Goal: Check status: Check status

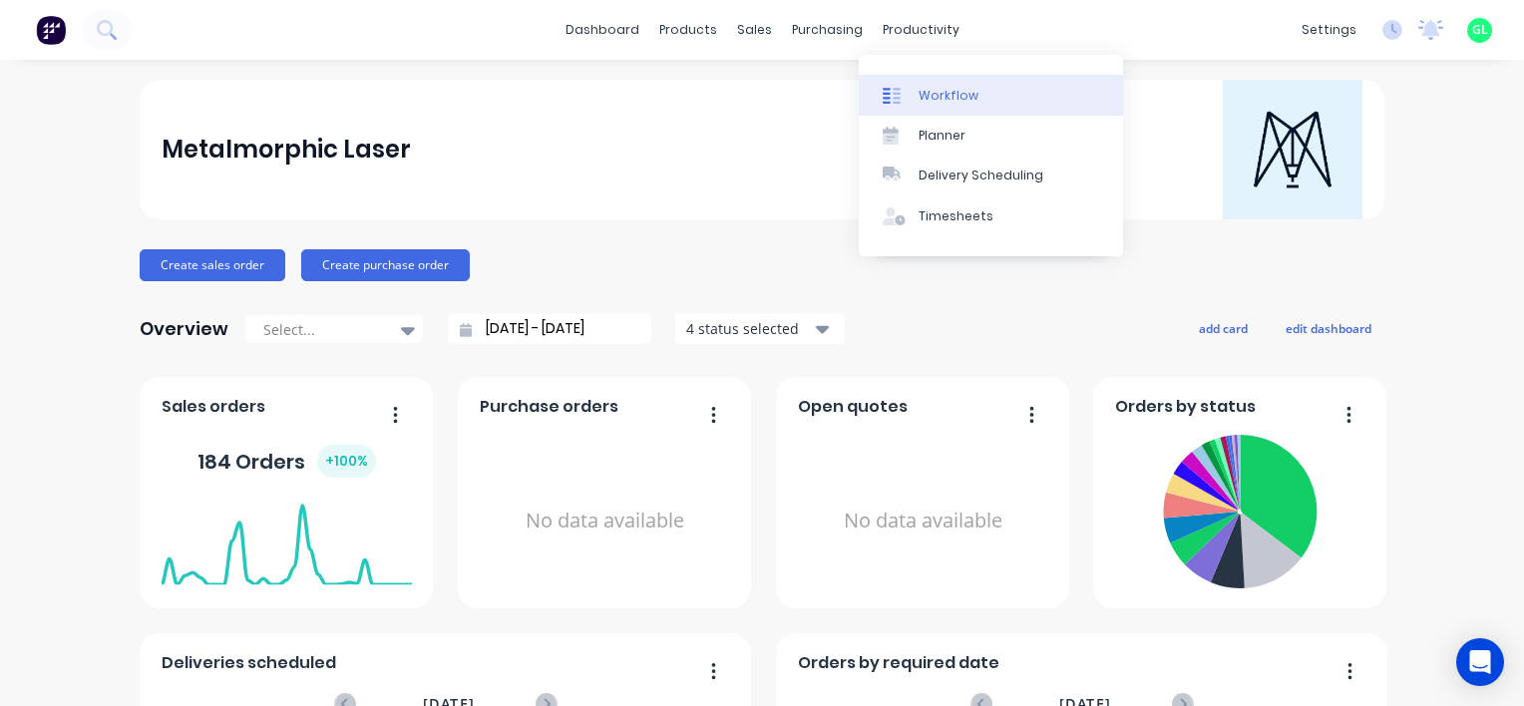
click at [961, 100] on div "Workflow" at bounding box center [949, 96] width 60 height 18
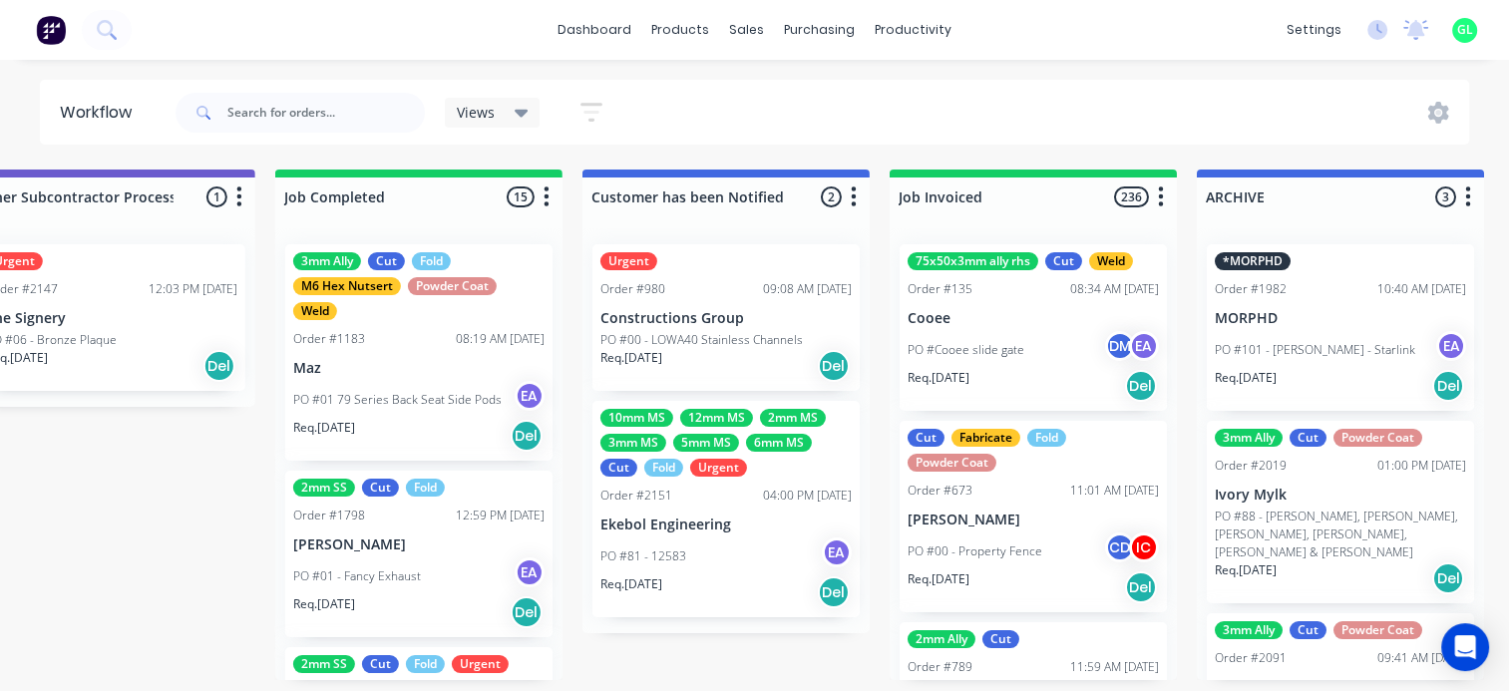
scroll to position [0, 6185]
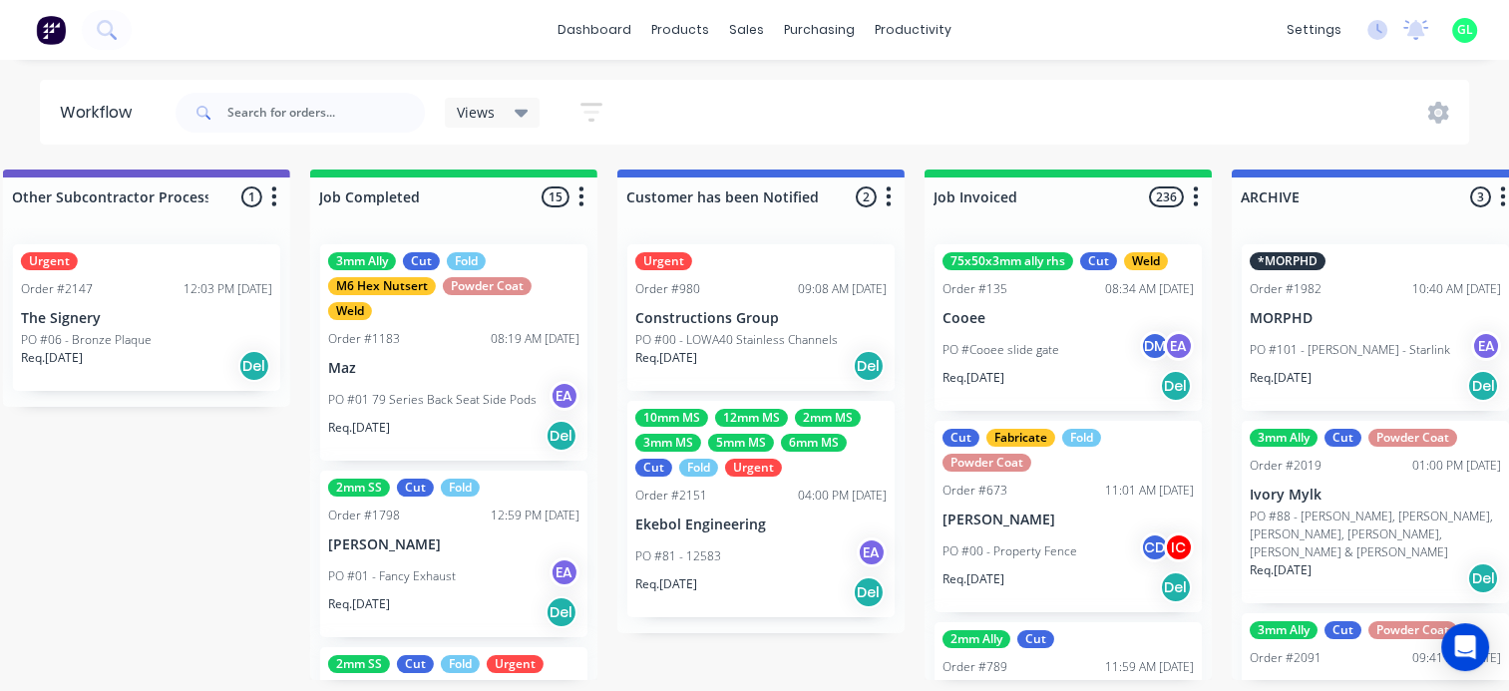
click at [579, 187] on icon "button" at bounding box center [582, 197] width 6 height 25
click at [493, 336] on button "Sort By" at bounding box center [494, 338] width 200 height 33
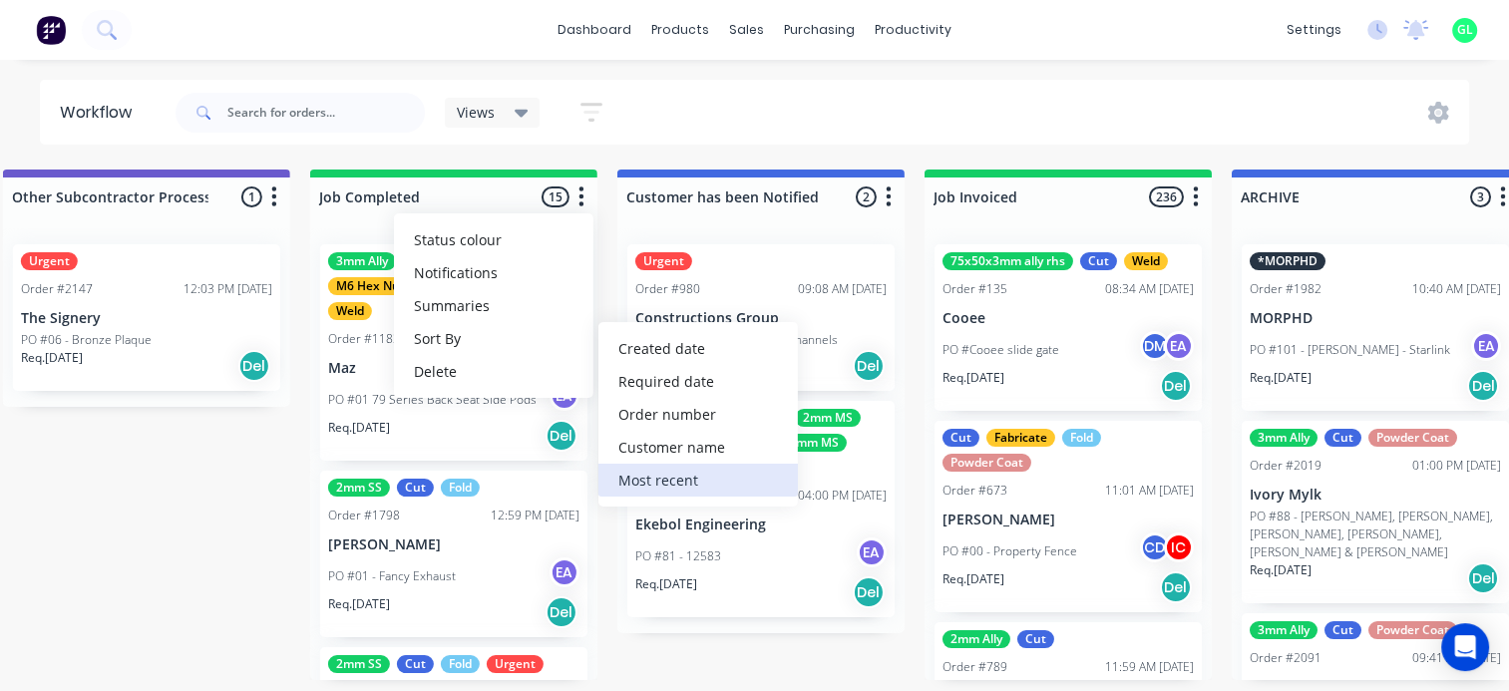
click at [638, 477] on recent "Most recent" at bounding box center [699, 480] width 200 height 33
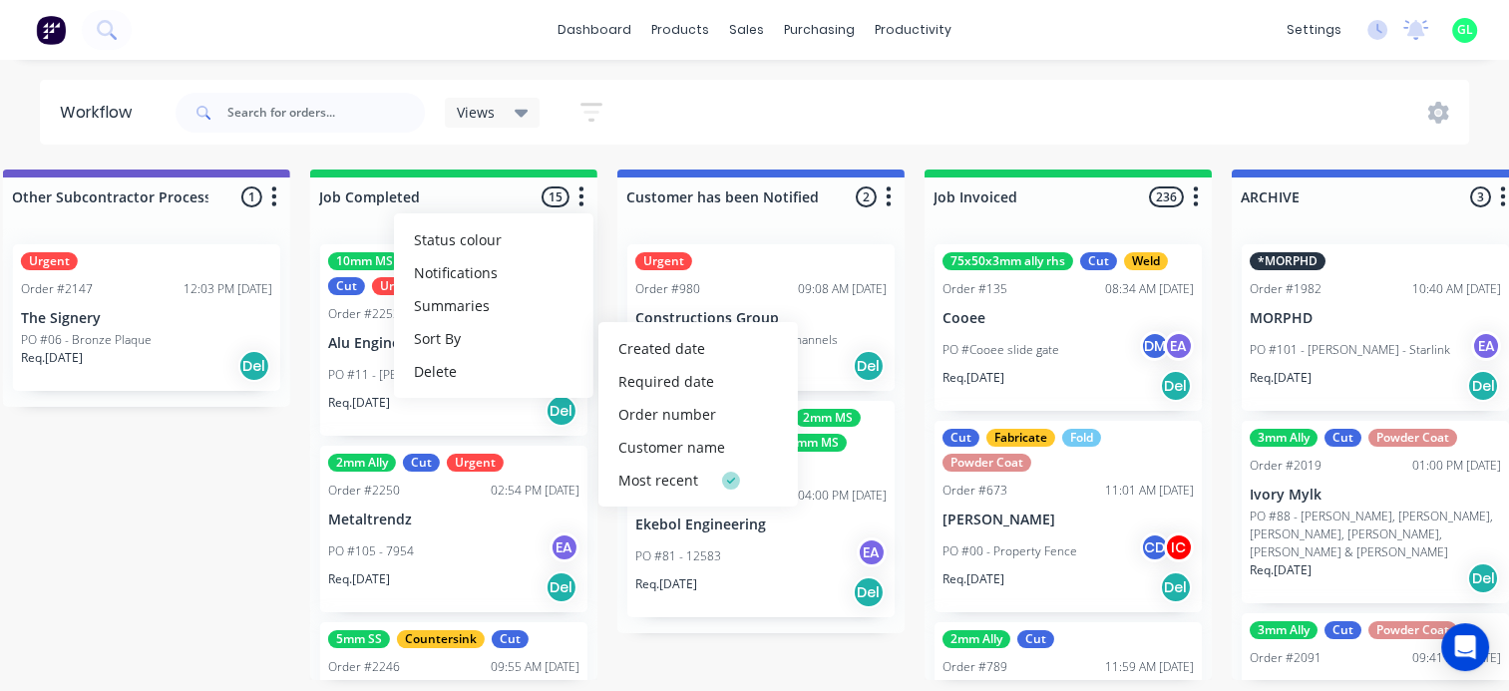
click at [586, 190] on button "button" at bounding box center [582, 198] width 24 height 24
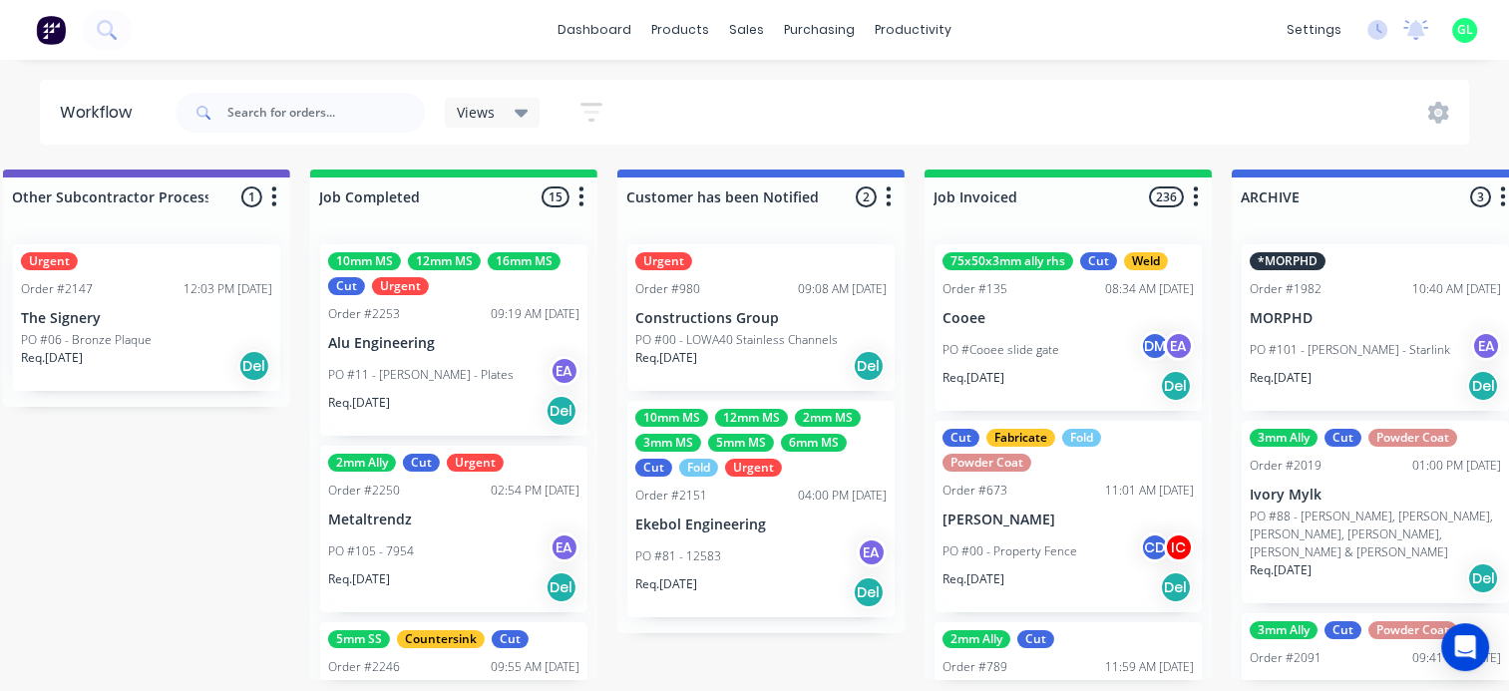
click at [420, 533] on div "PO #105 - 7954 EA" at bounding box center [453, 552] width 251 height 38
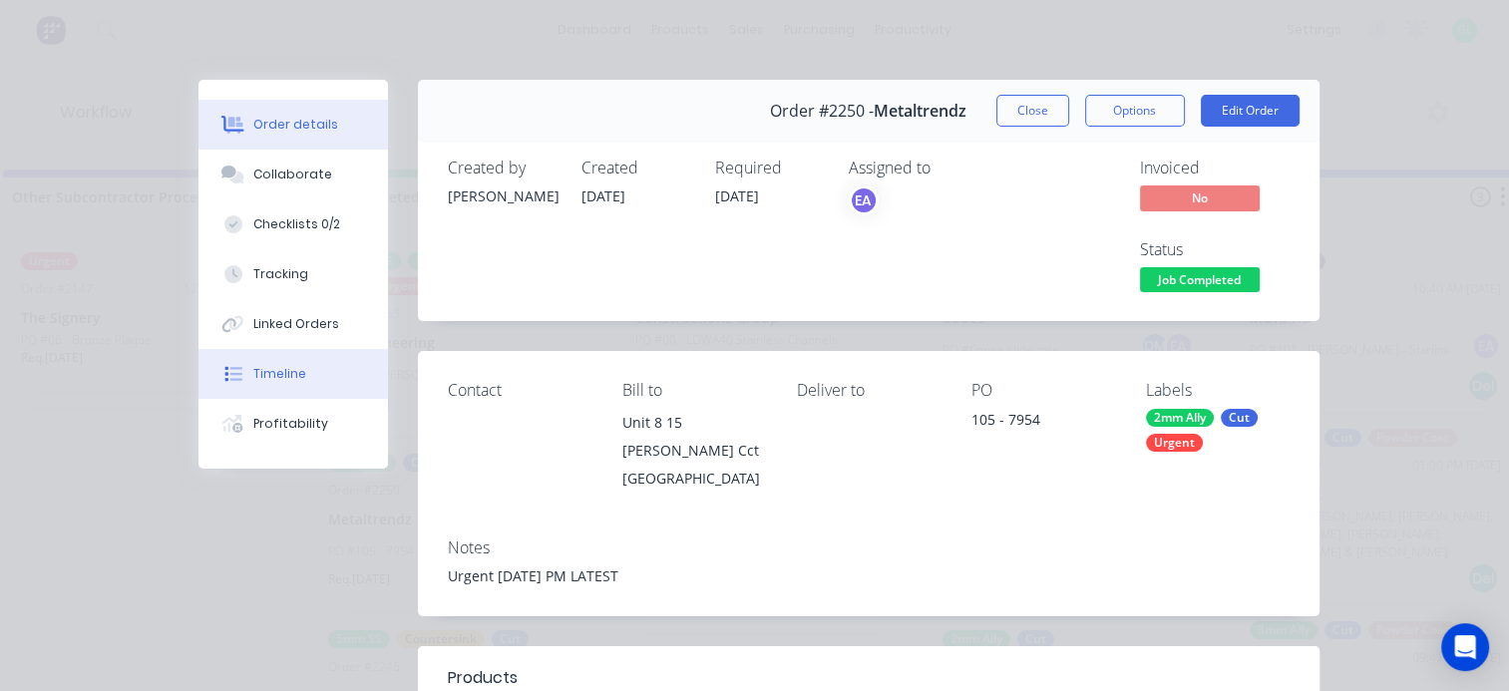
click at [292, 374] on div "Timeline" at bounding box center [279, 374] width 53 height 18
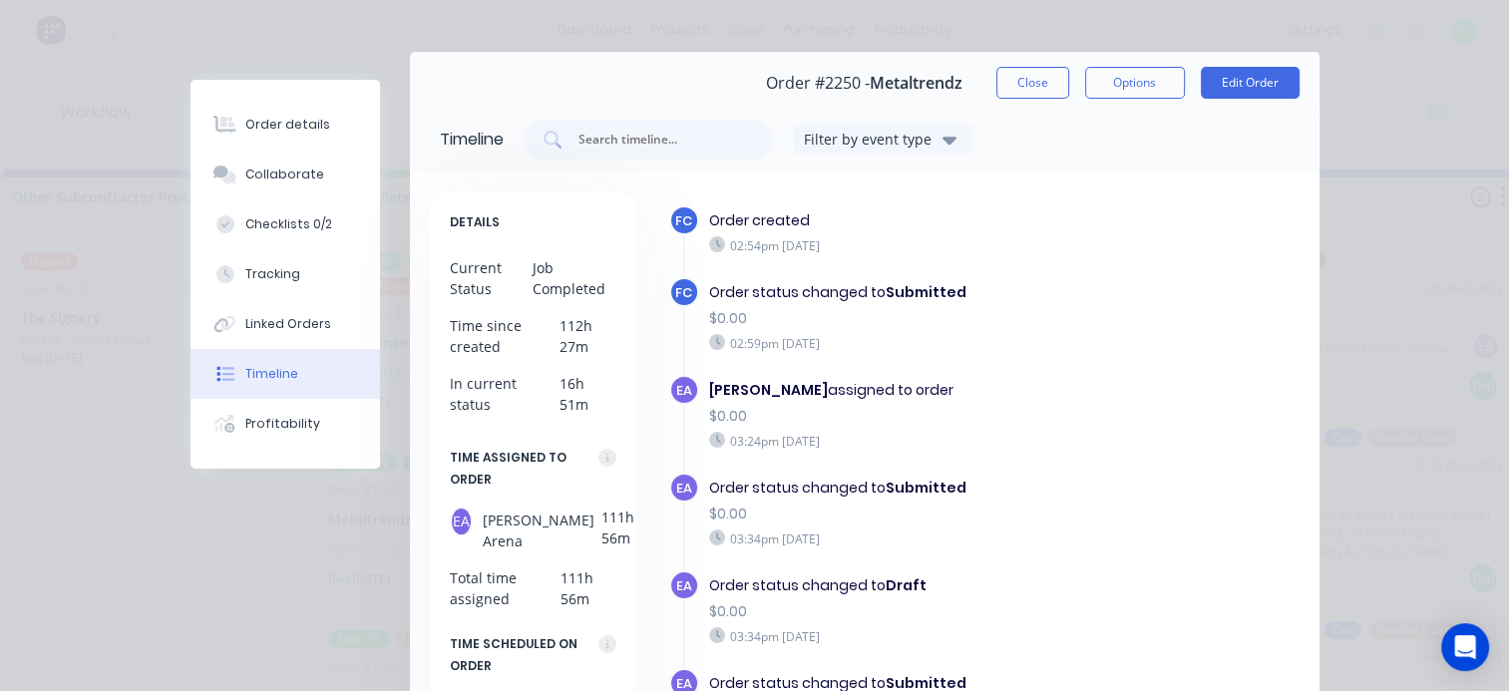
scroll to position [0, 0]
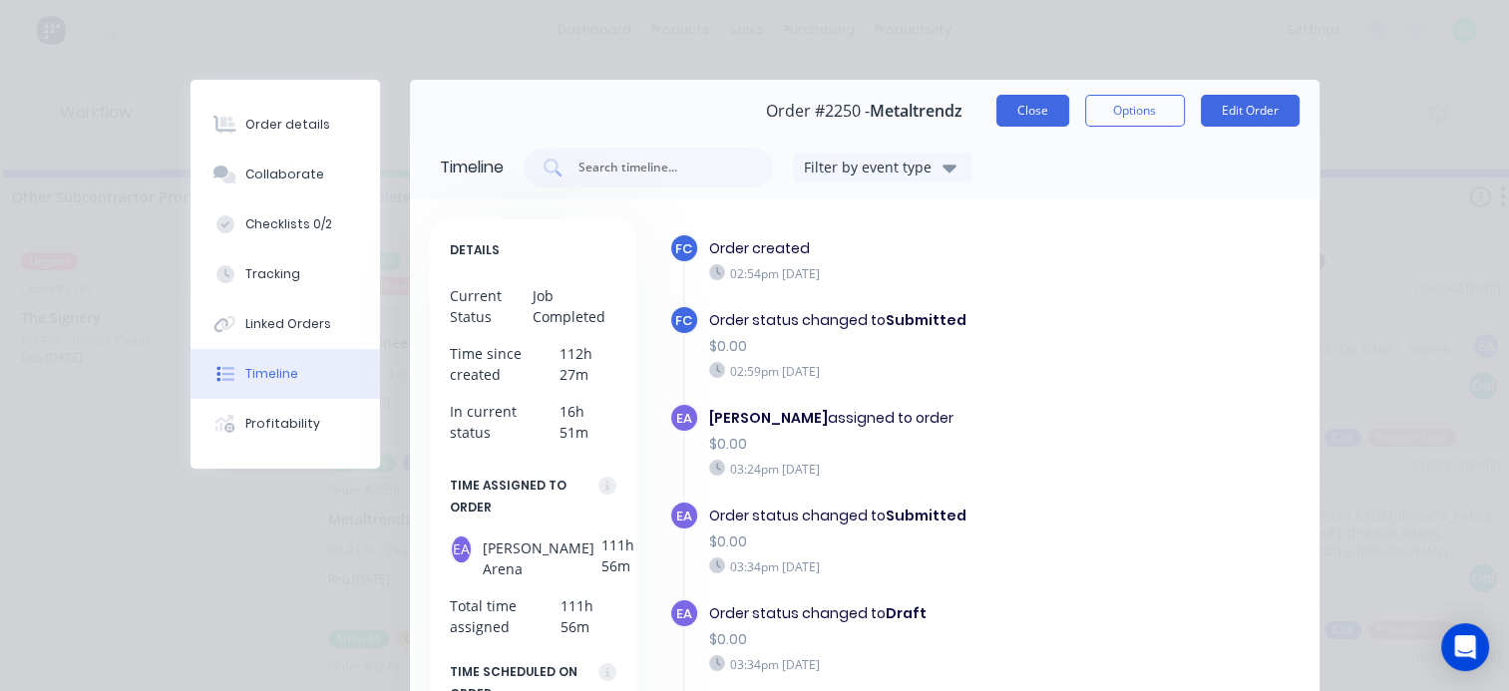
click at [1018, 100] on button "Close" at bounding box center [1033, 111] width 73 height 32
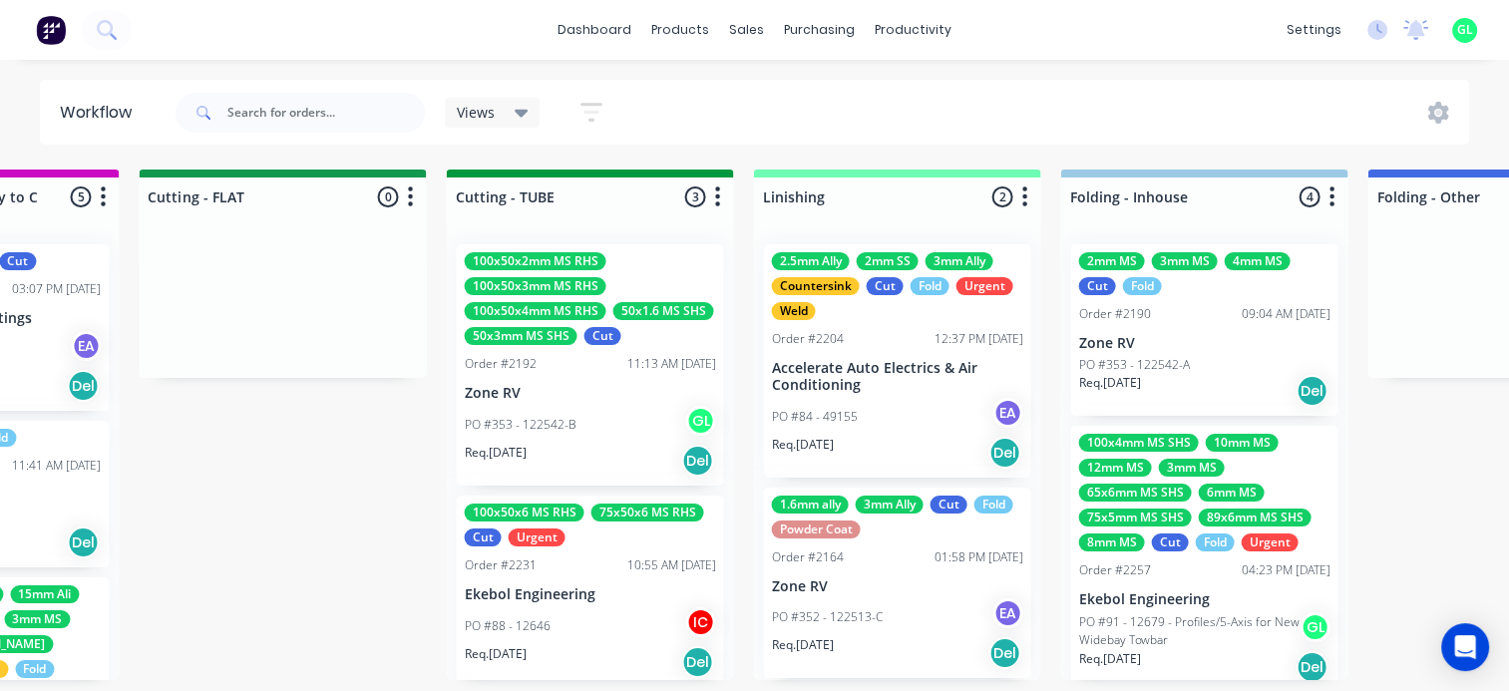
scroll to position [4, 3591]
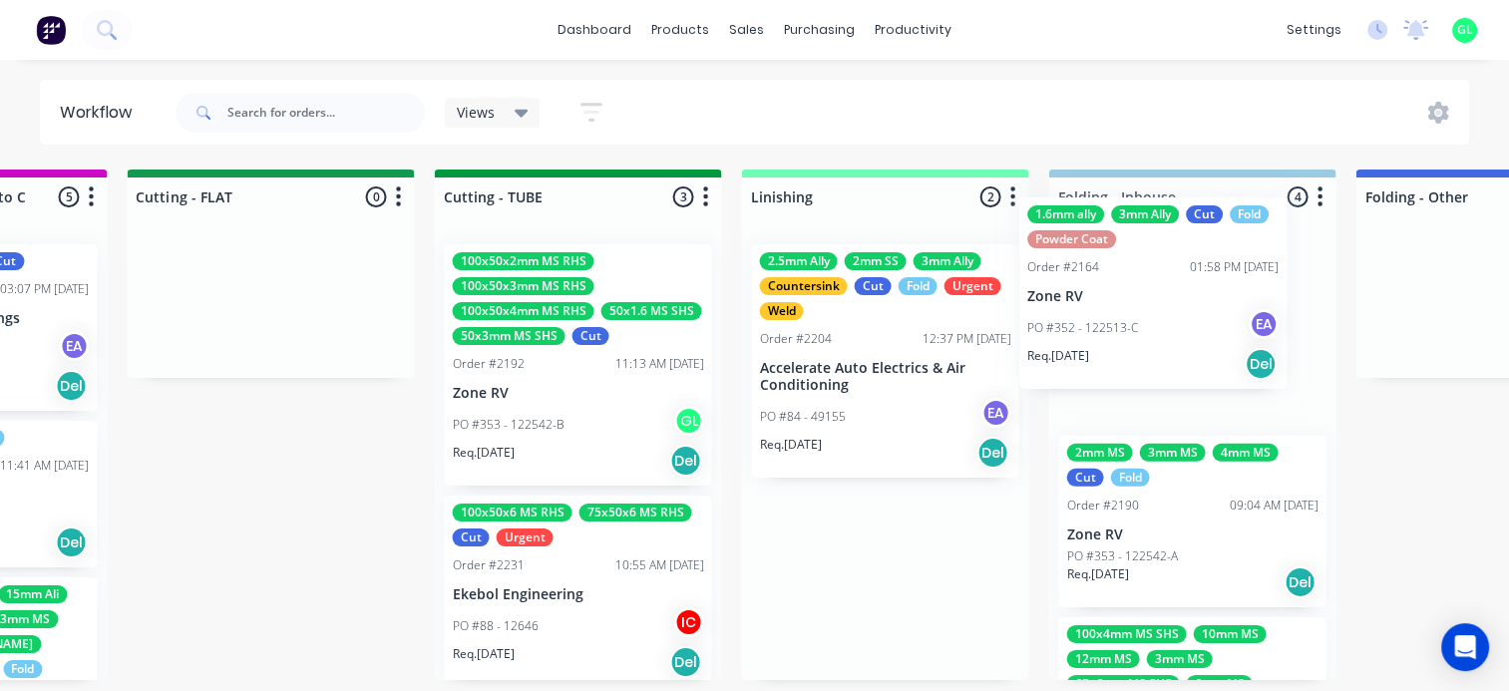
drag, startPoint x: 872, startPoint y: 601, endPoint x: 1148, endPoint y: 299, distance: 408.8
click at [1148, 299] on div "Submitted 13 Status colour #273444 hex #273444 Save Cancel Summaries Total orde…" at bounding box center [360, 425] width 7956 height 511
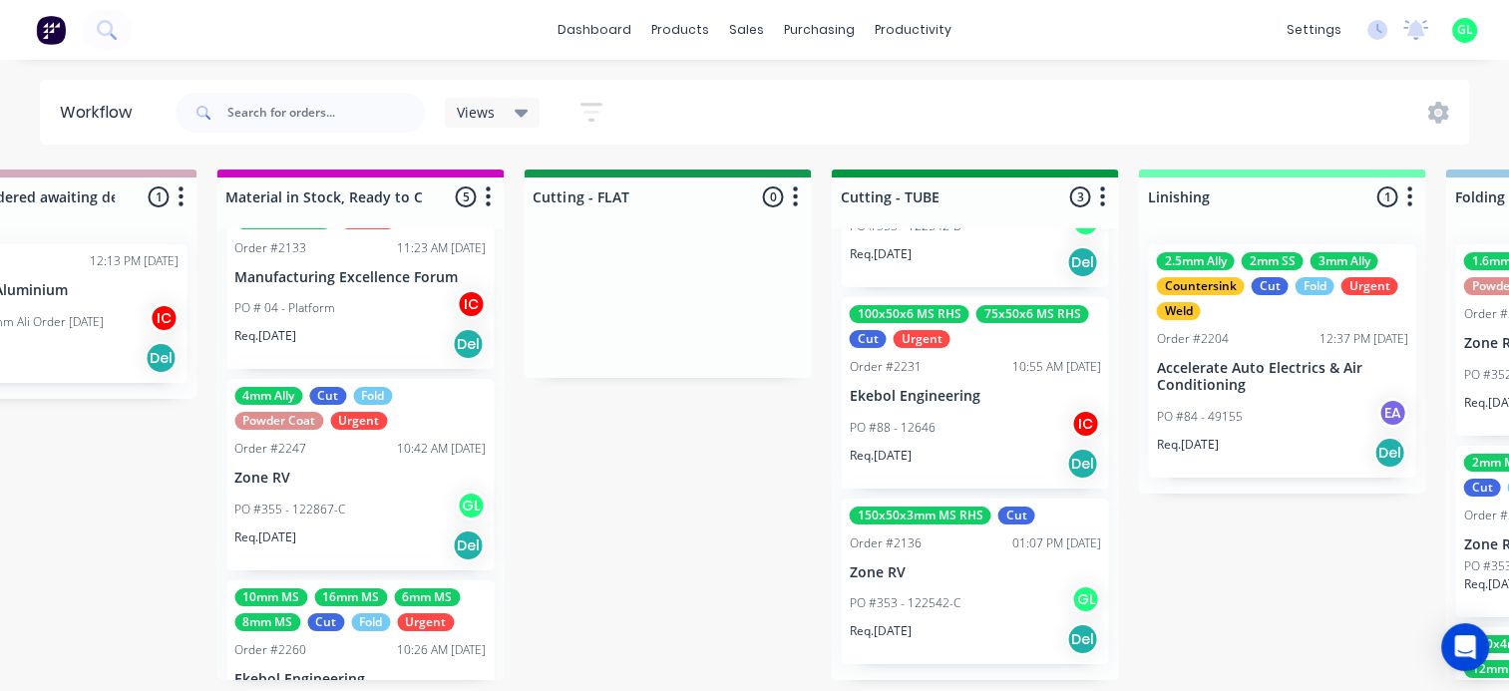
scroll to position [591, 0]
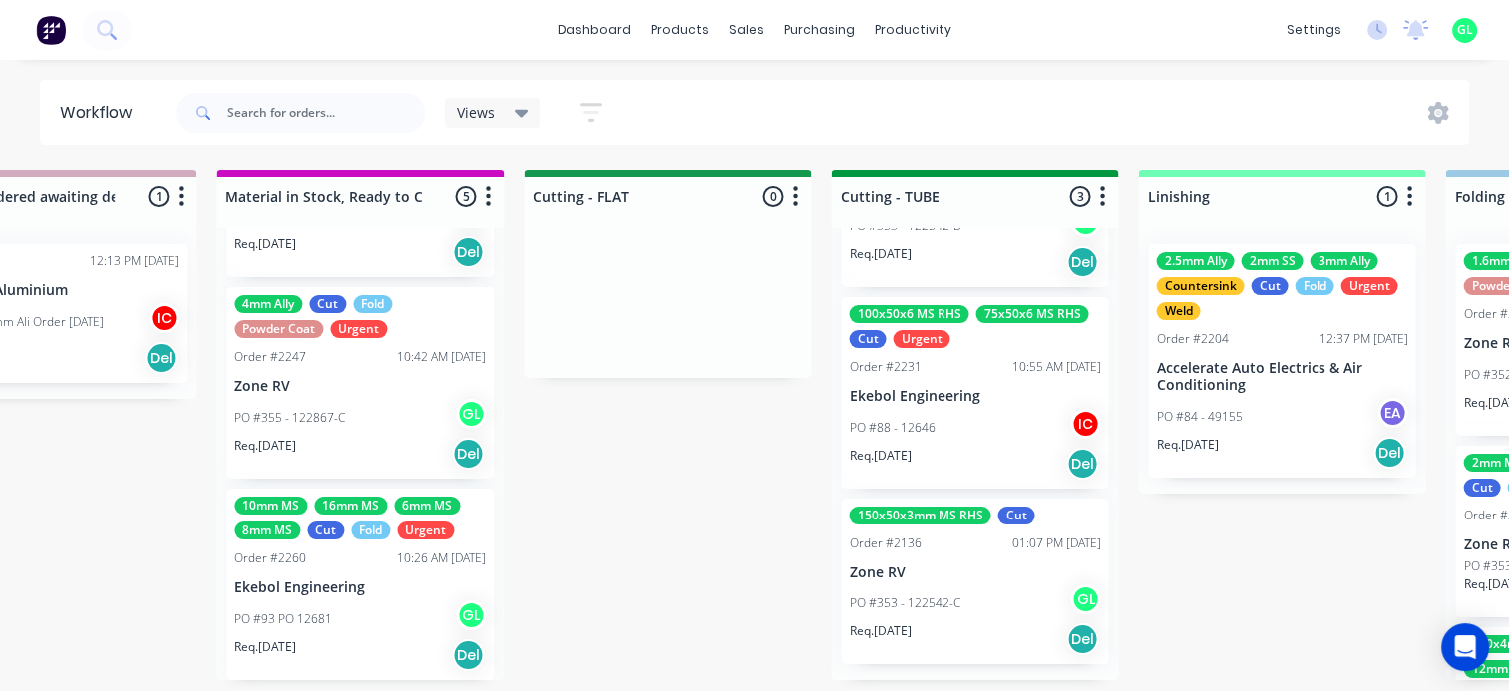
click at [338, 624] on div "PO #93 PO 12681 GL" at bounding box center [359, 620] width 251 height 38
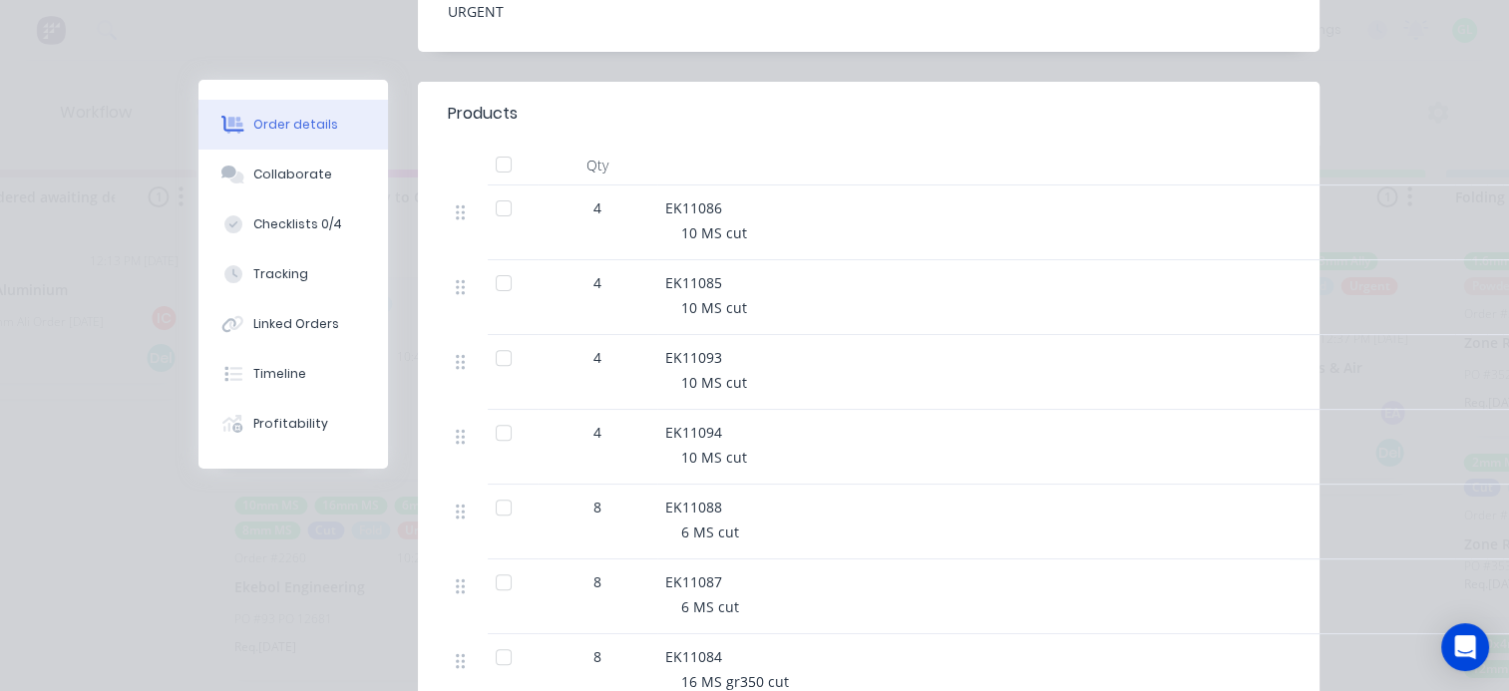
scroll to position [798, 0]
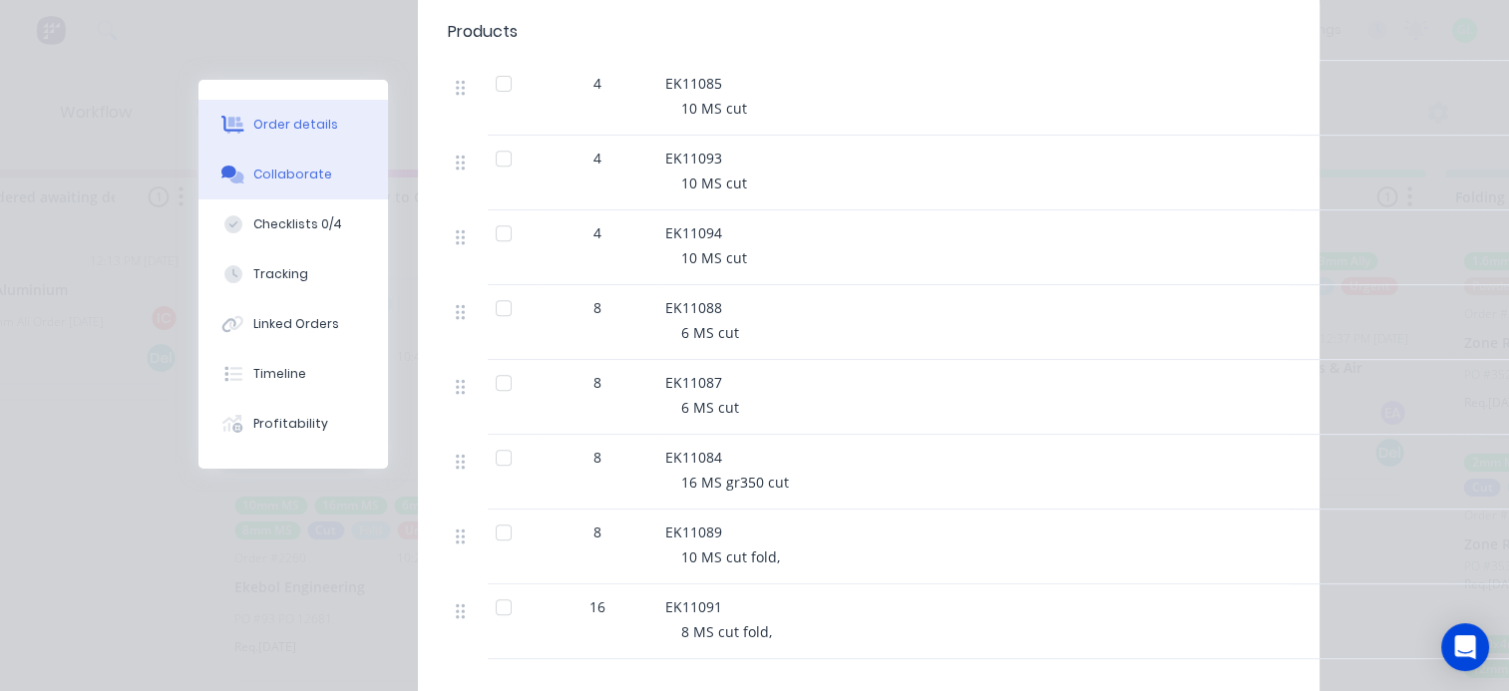
click at [279, 170] on div "Collaborate" at bounding box center [292, 175] width 79 height 18
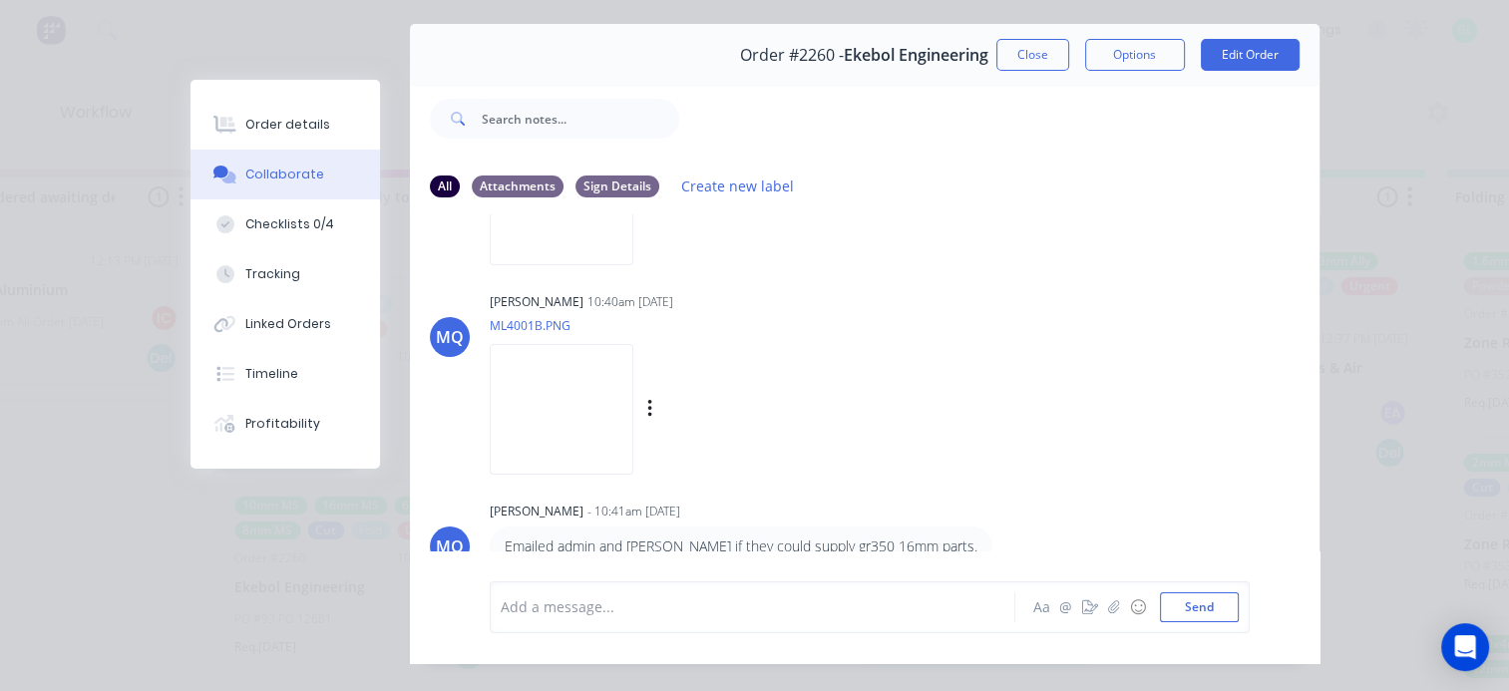
scroll to position [104, 0]
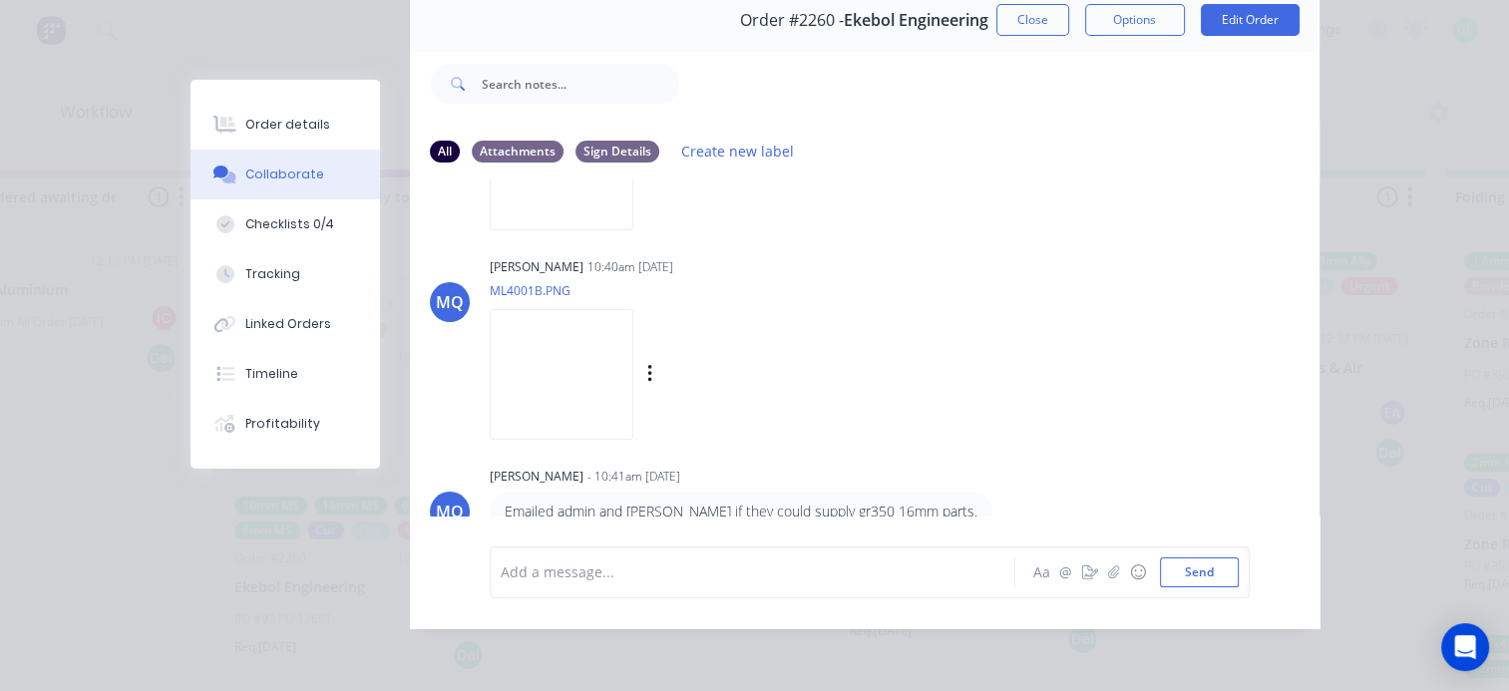
click at [607, 388] on img at bounding box center [562, 374] width 144 height 131
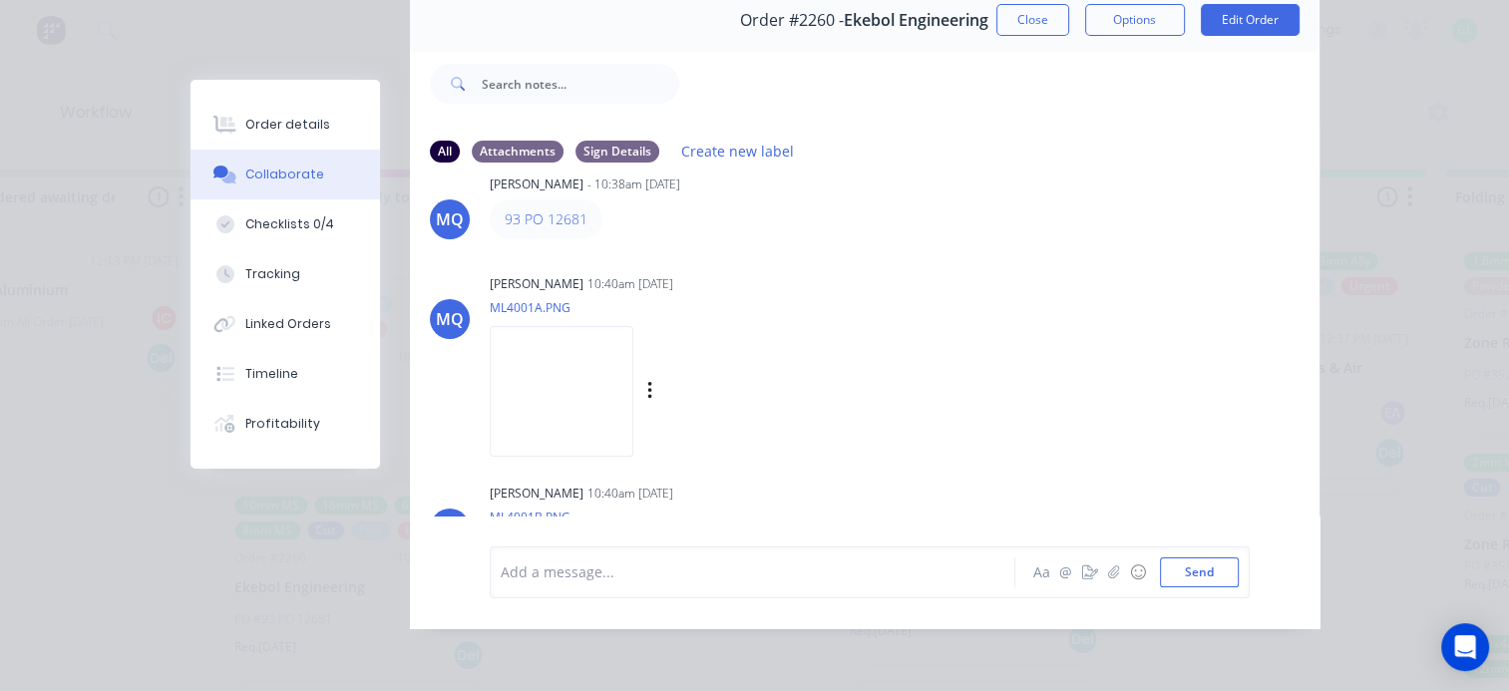
scroll to position [100, 0]
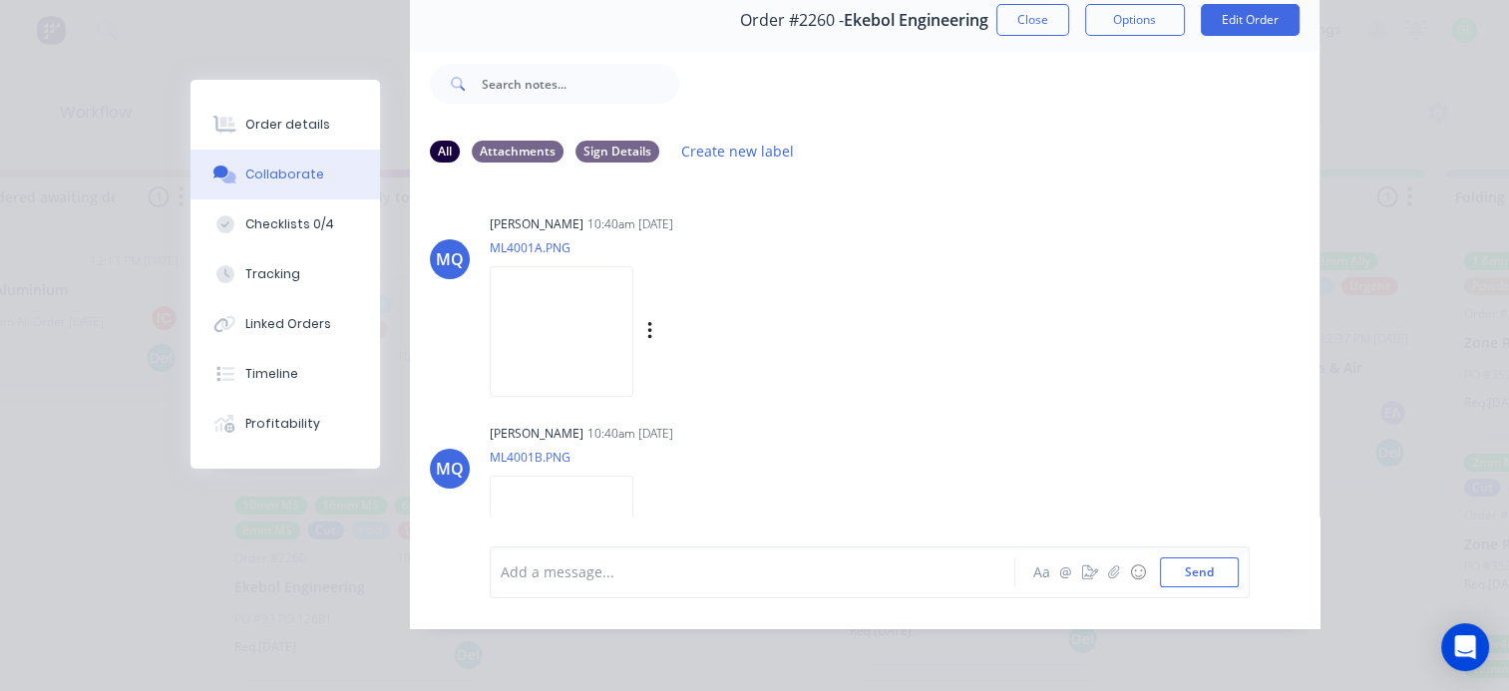
click at [578, 295] on img at bounding box center [562, 331] width 144 height 131
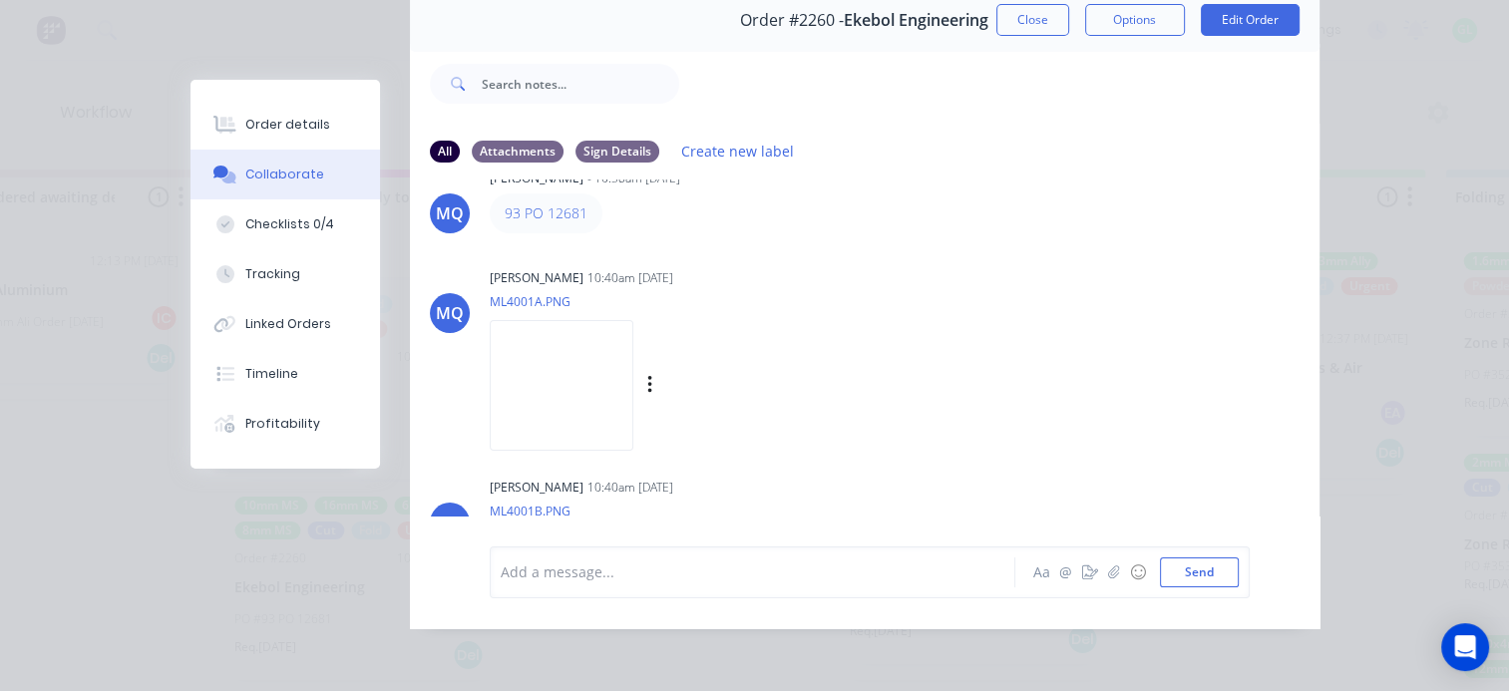
scroll to position [0, 0]
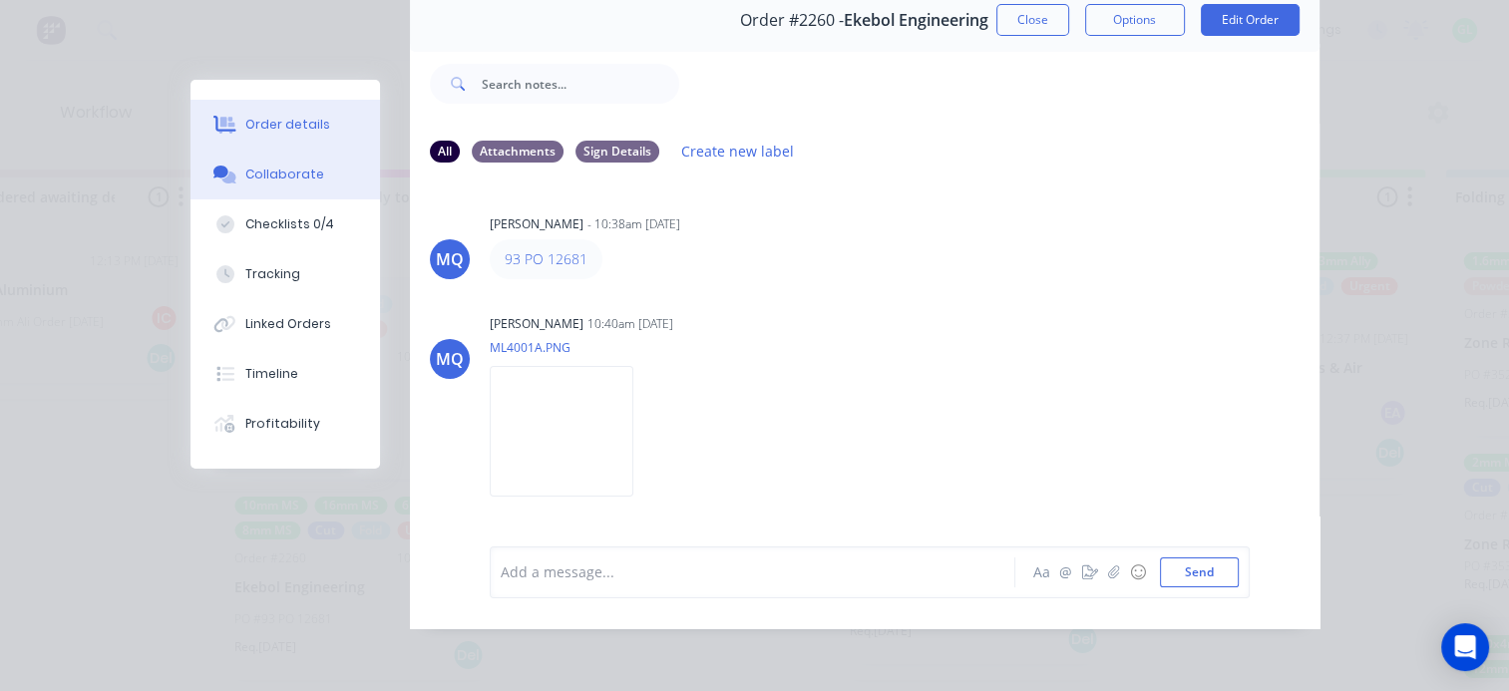
click at [315, 128] on button "Order details" at bounding box center [286, 125] width 190 height 50
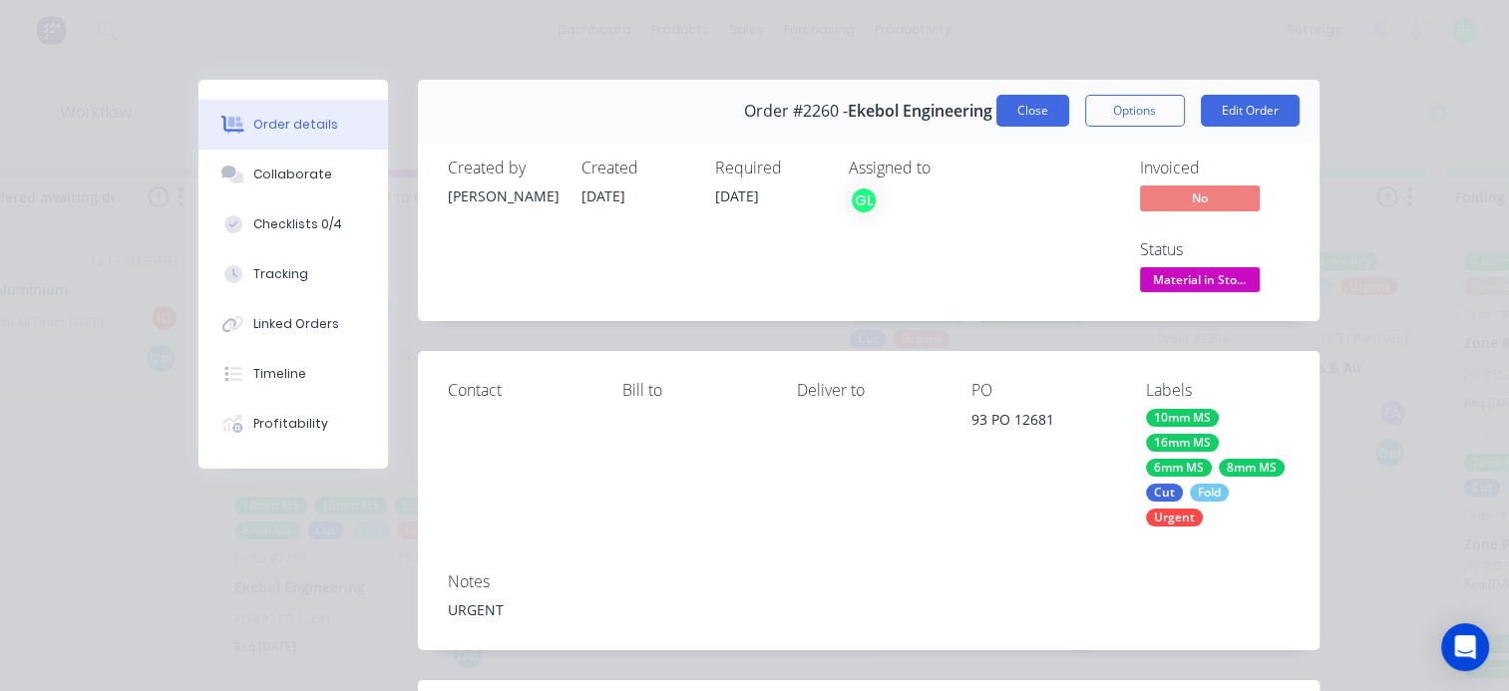
click at [1019, 99] on button "Close" at bounding box center [1033, 111] width 73 height 32
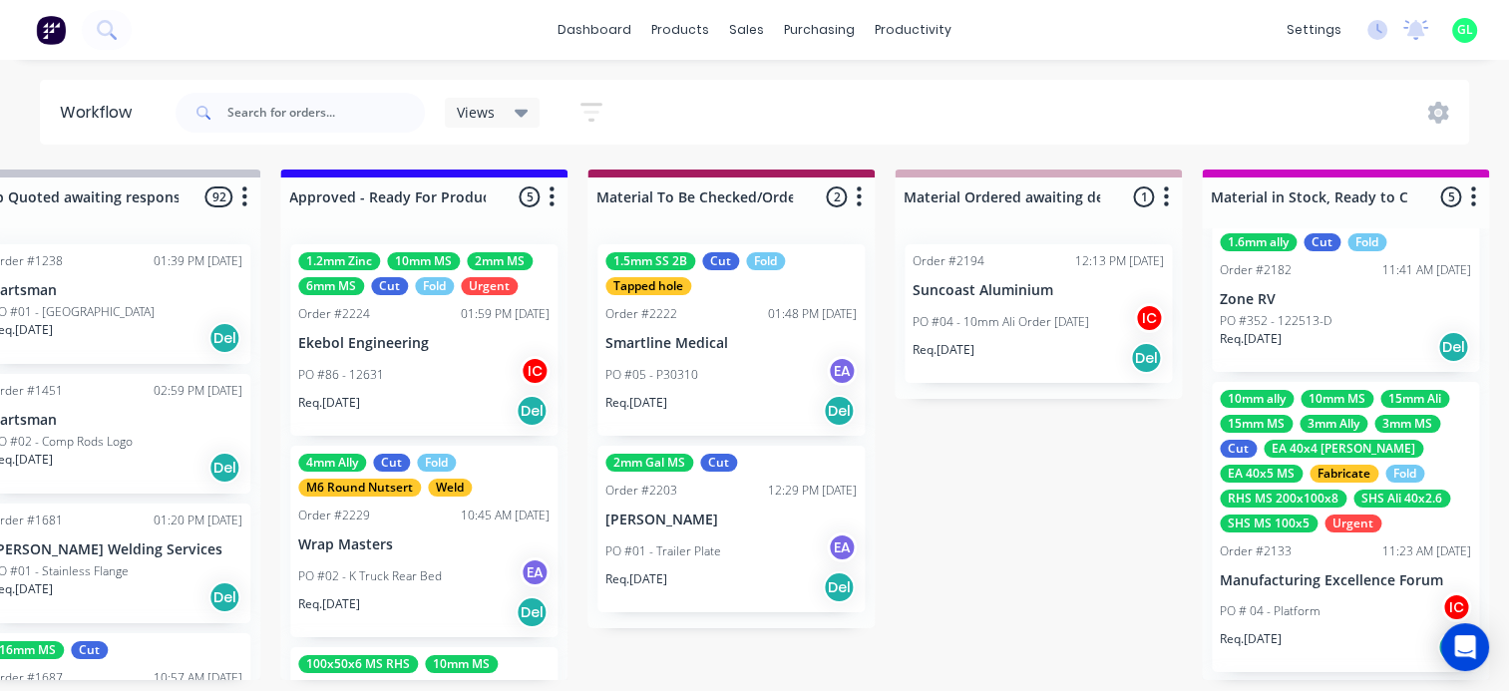
scroll to position [200, 0]
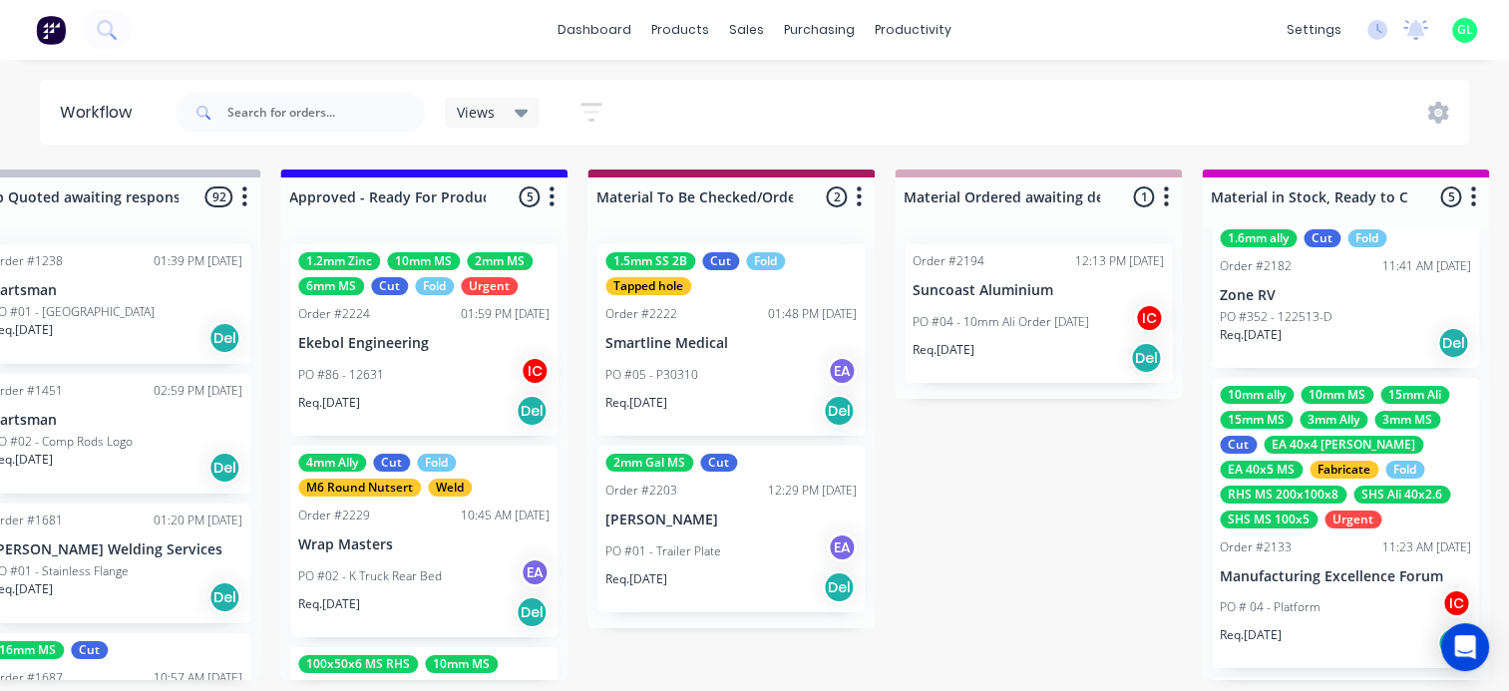
click at [1304, 626] on div "Req. [DATE] Del" at bounding box center [1345, 643] width 251 height 34
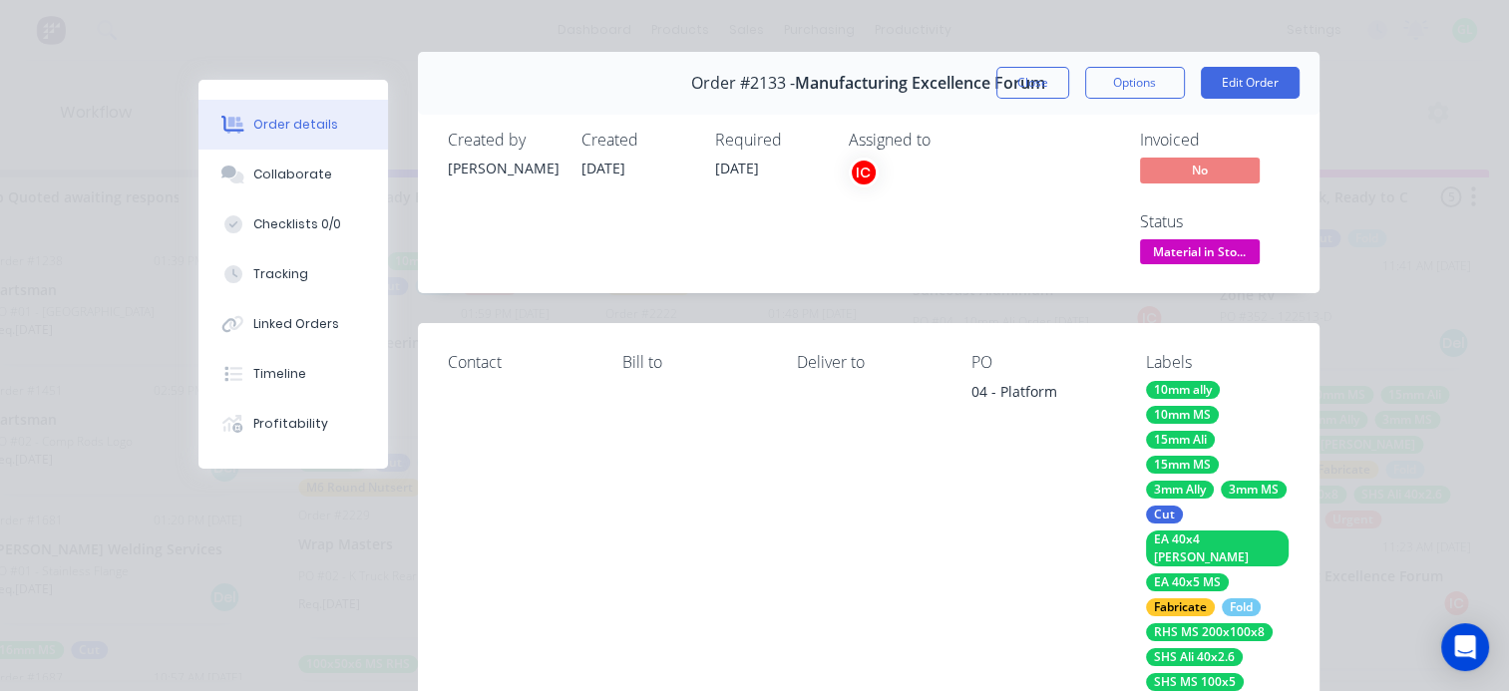
scroll to position [0, 0]
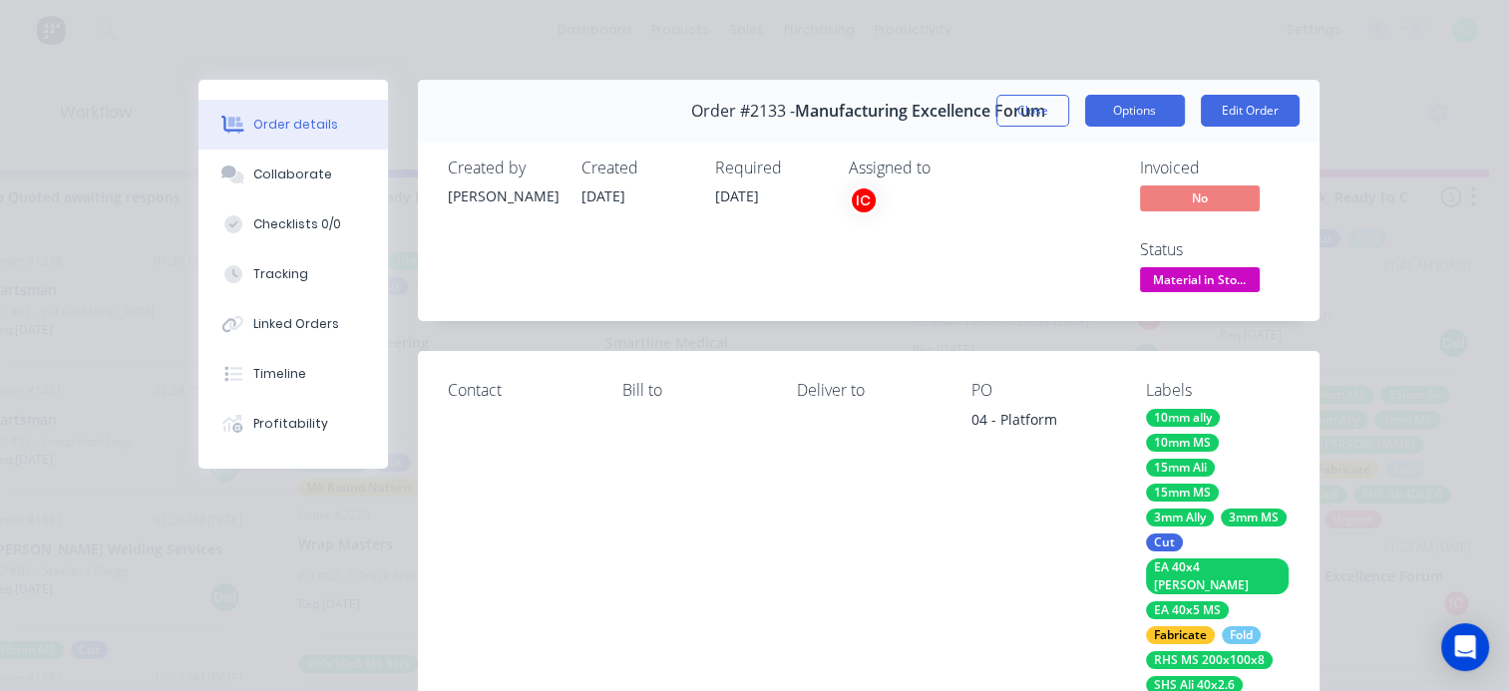
click at [1132, 116] on button "Options" at bounding box center [1135, 111] width 100 height 32
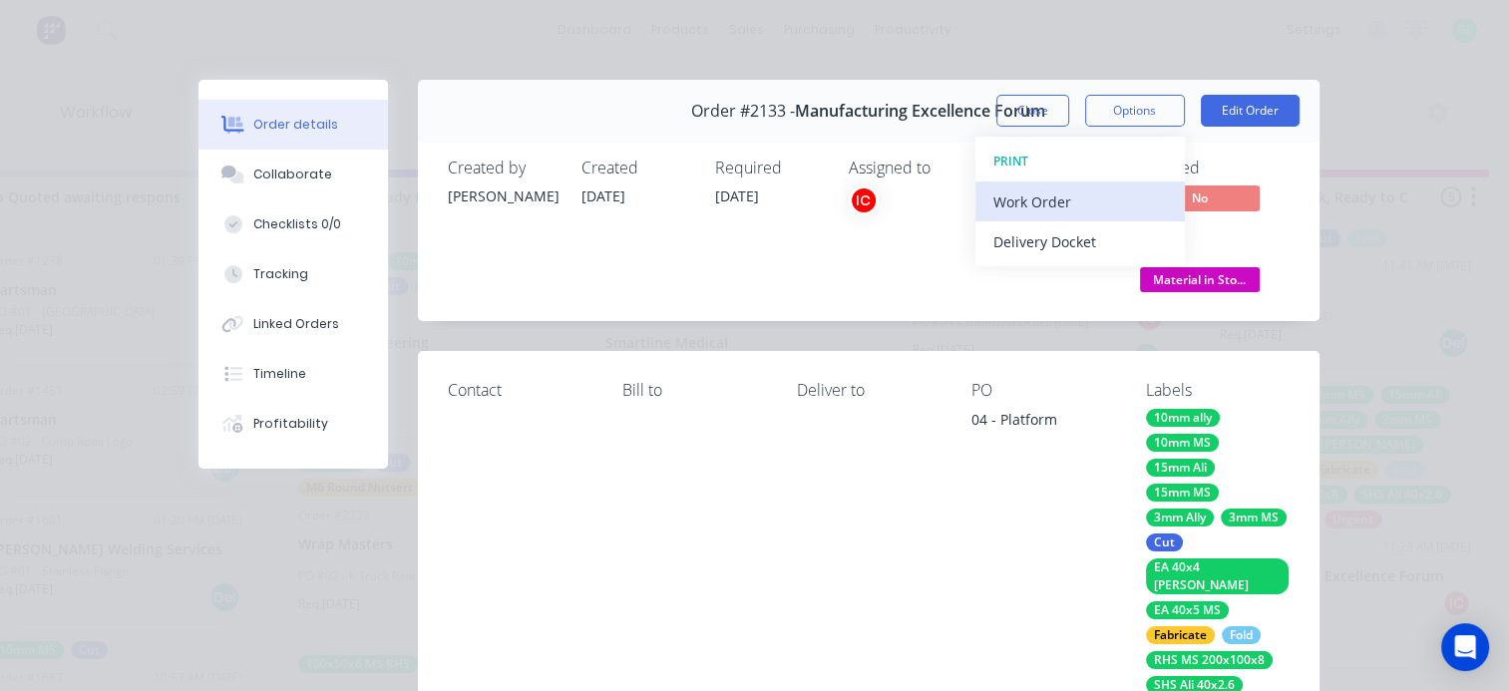
click at [1020, 207] on div "Work Order" at bounding box center [1081, 202] width 174 height 29
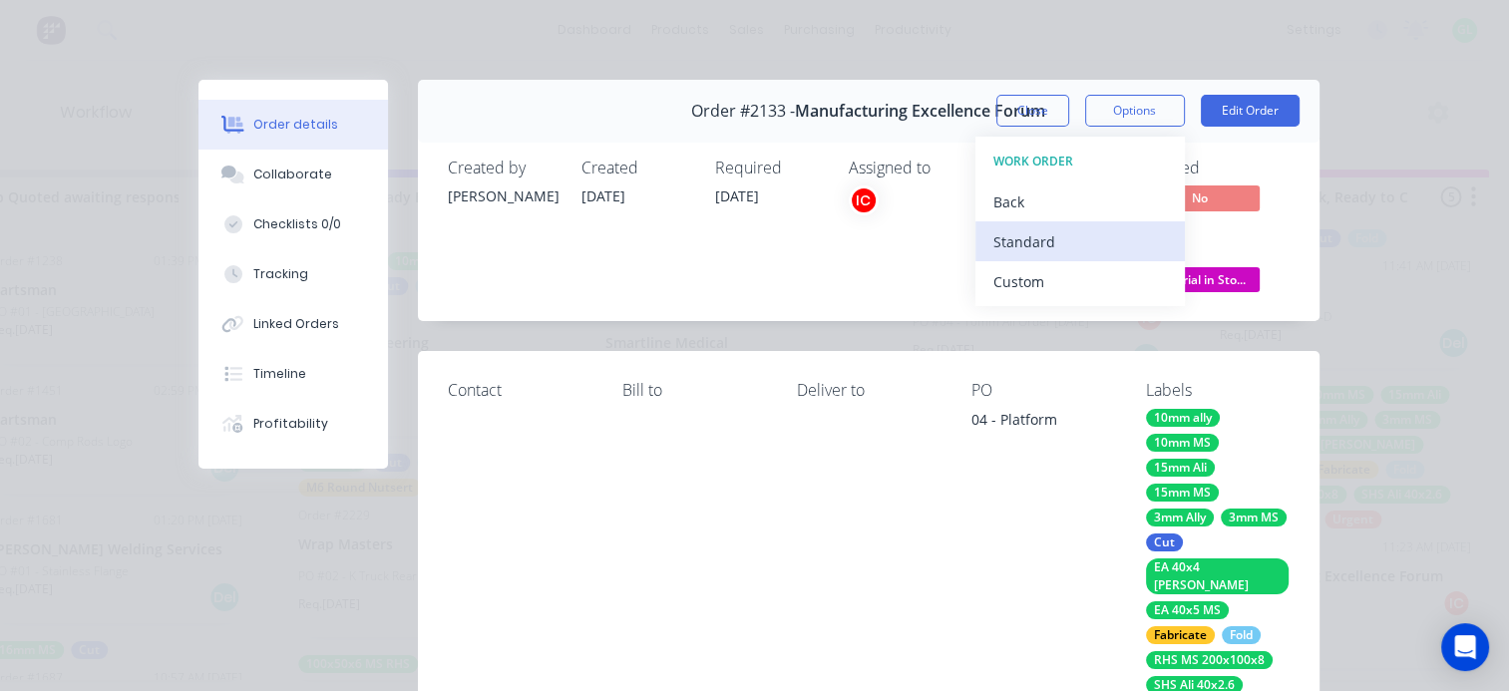
click at [994, 248] on div "Standard" at bounding box center [1081, 241] width 174 height 29
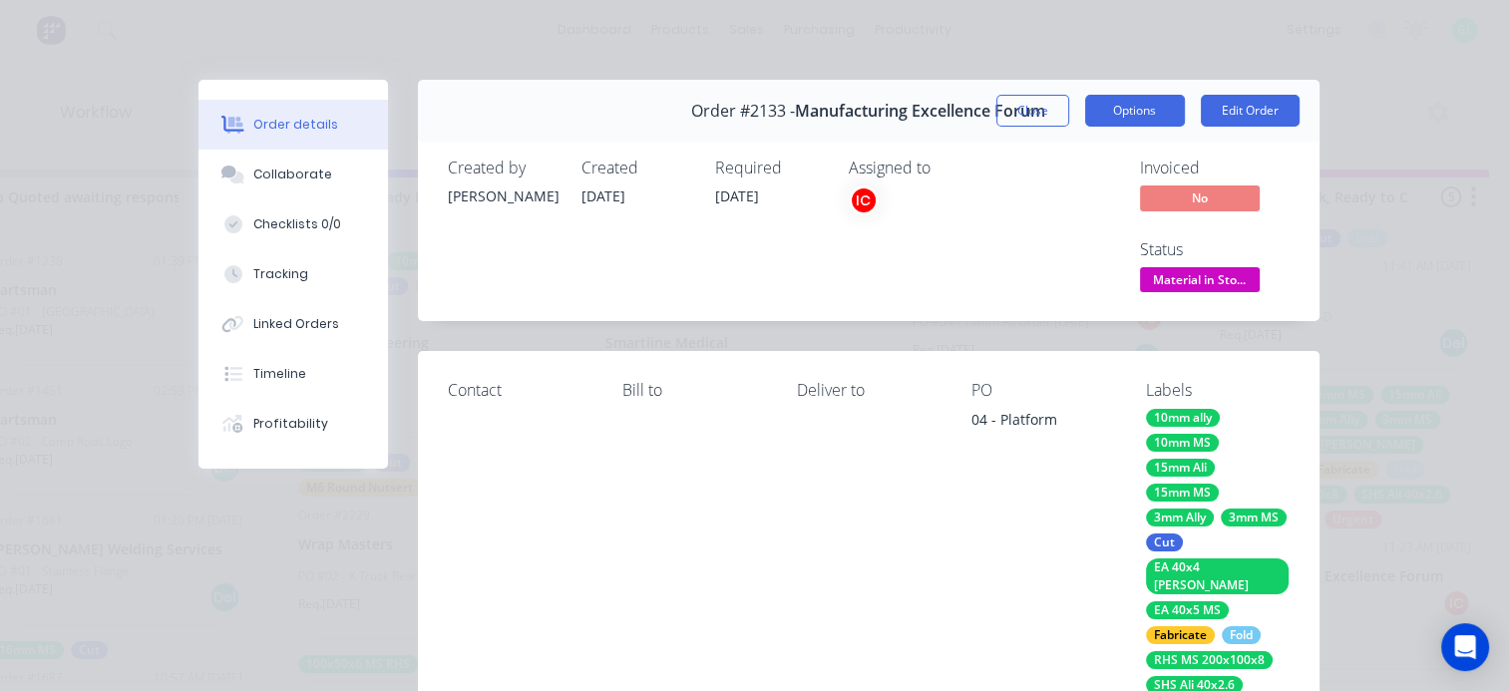
click at [1127, 118] on button "Options" at bounding box center [1135, 111] width 100 height 32
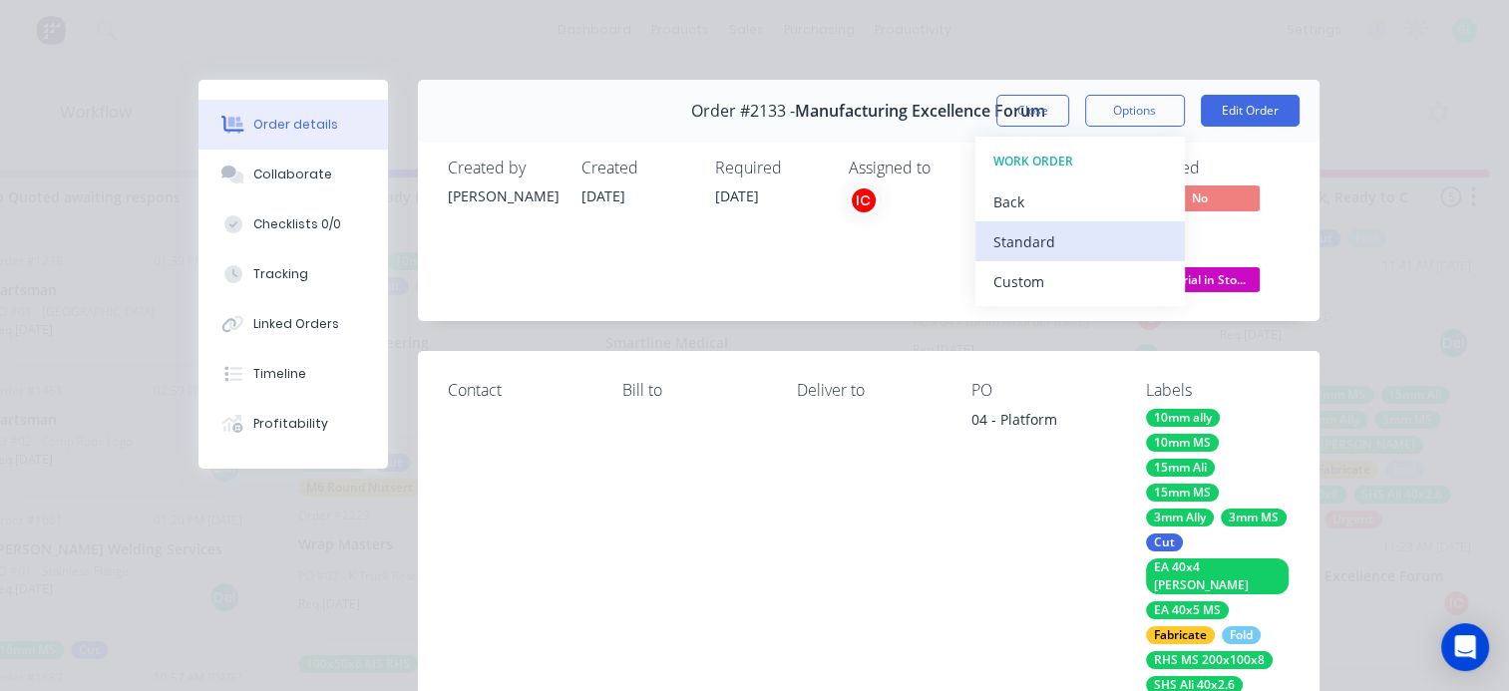
click at [1073, 240] on div "Standard" at bounding box center [1081, 241] width 174 height 29
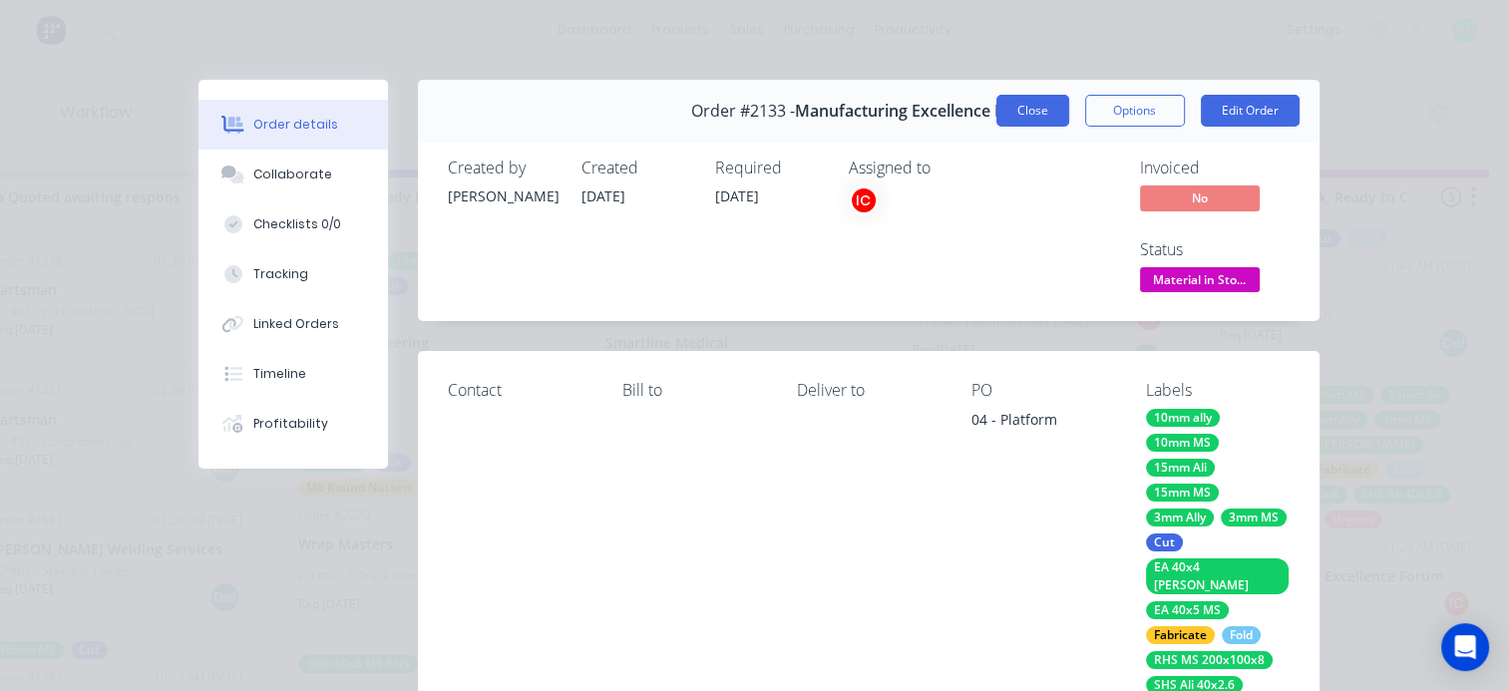
click at [1029, 112] on button "Close" at bounding box center [1033, 111] width 73 height 32
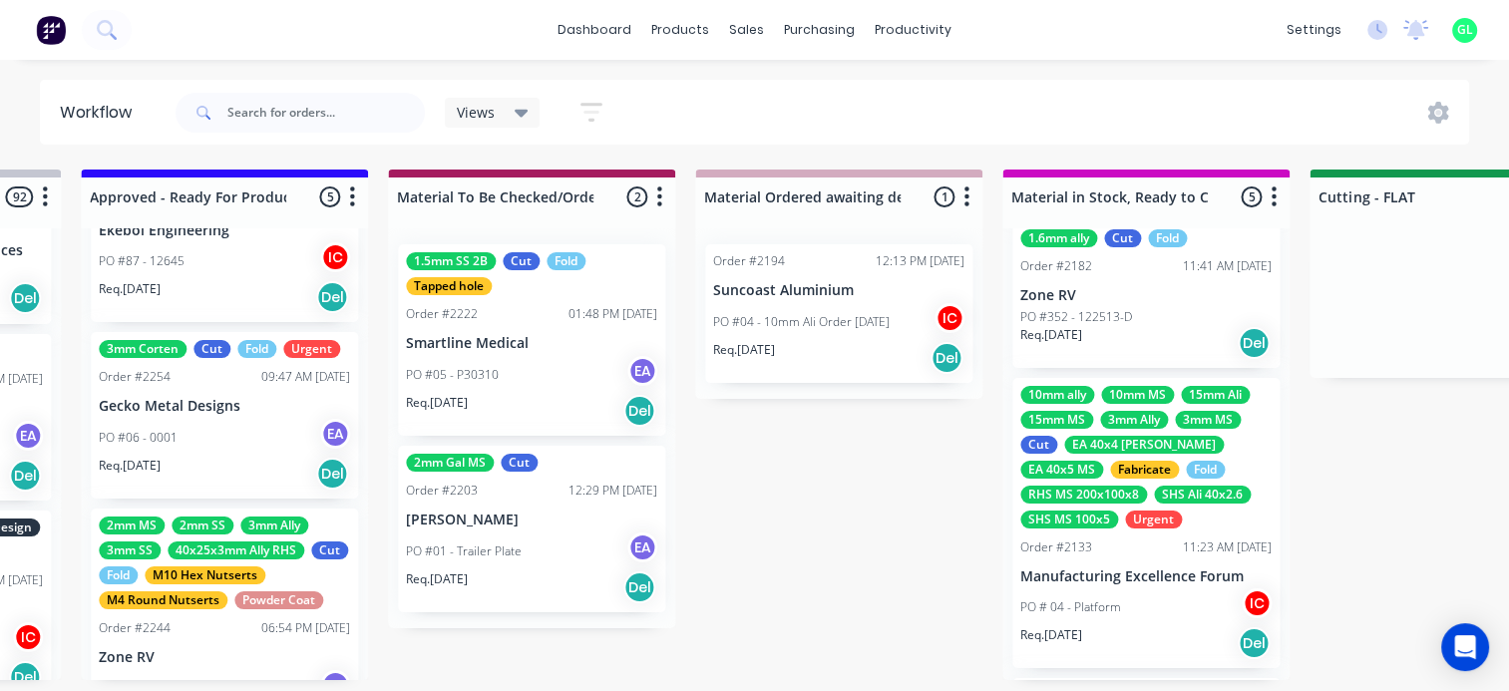
scroll to position [599, 0]
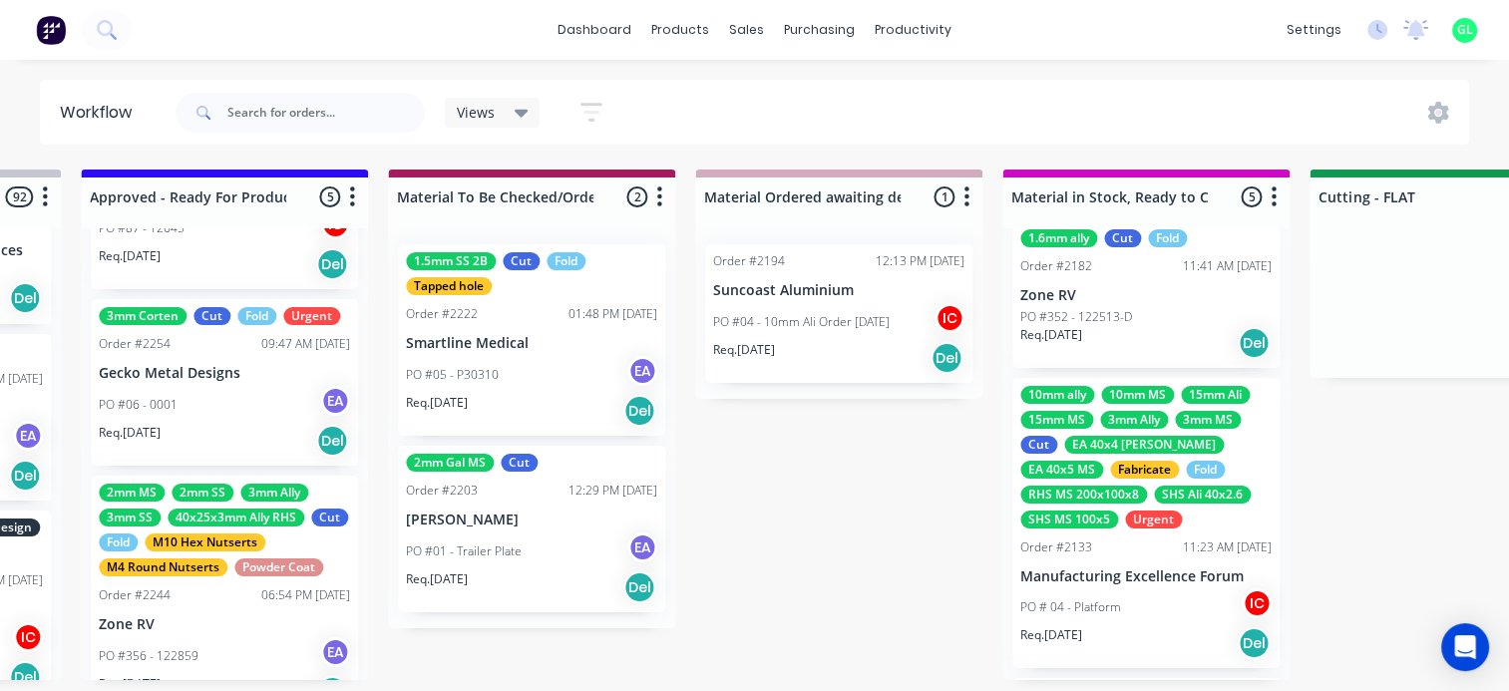
click at [233, 402] on div "PO #06 - 0001 EA" at bounding box center [224, 405] width 251 height 38
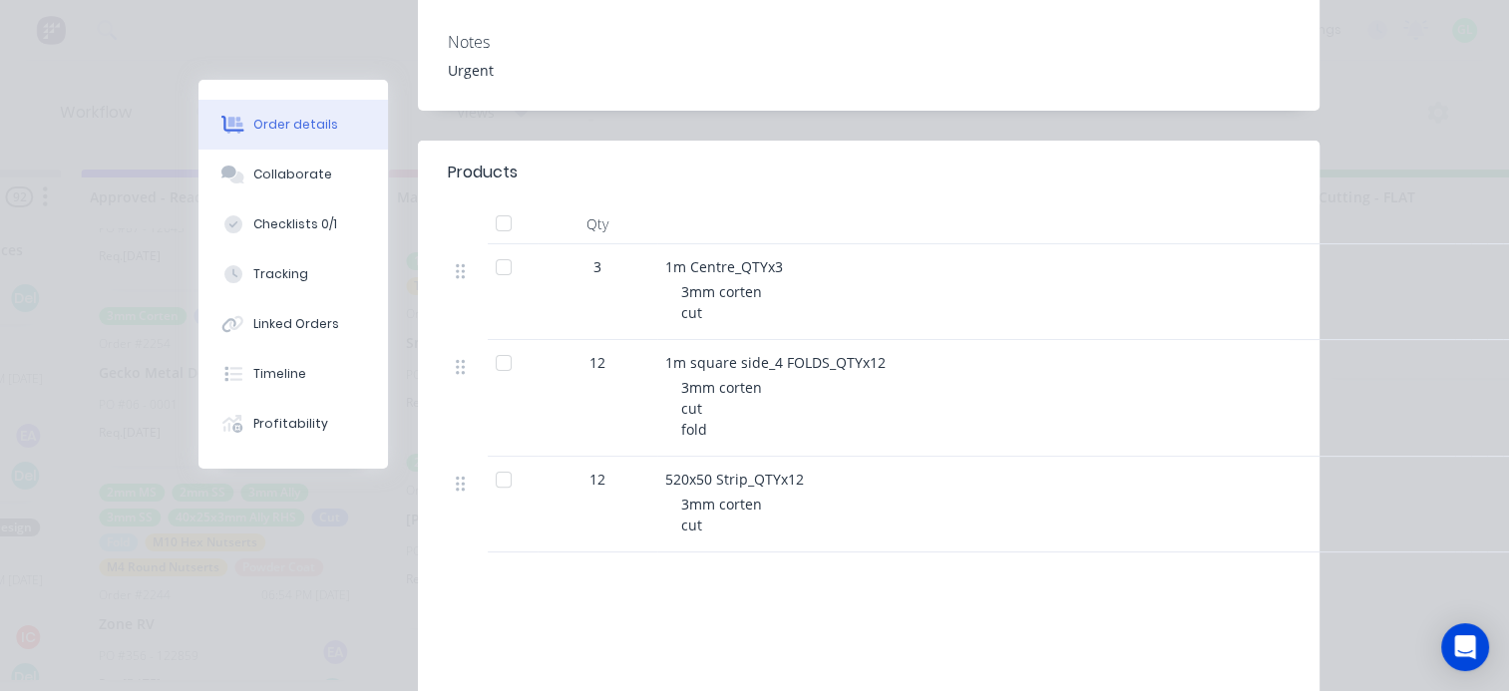
scroll to position [444, 0]
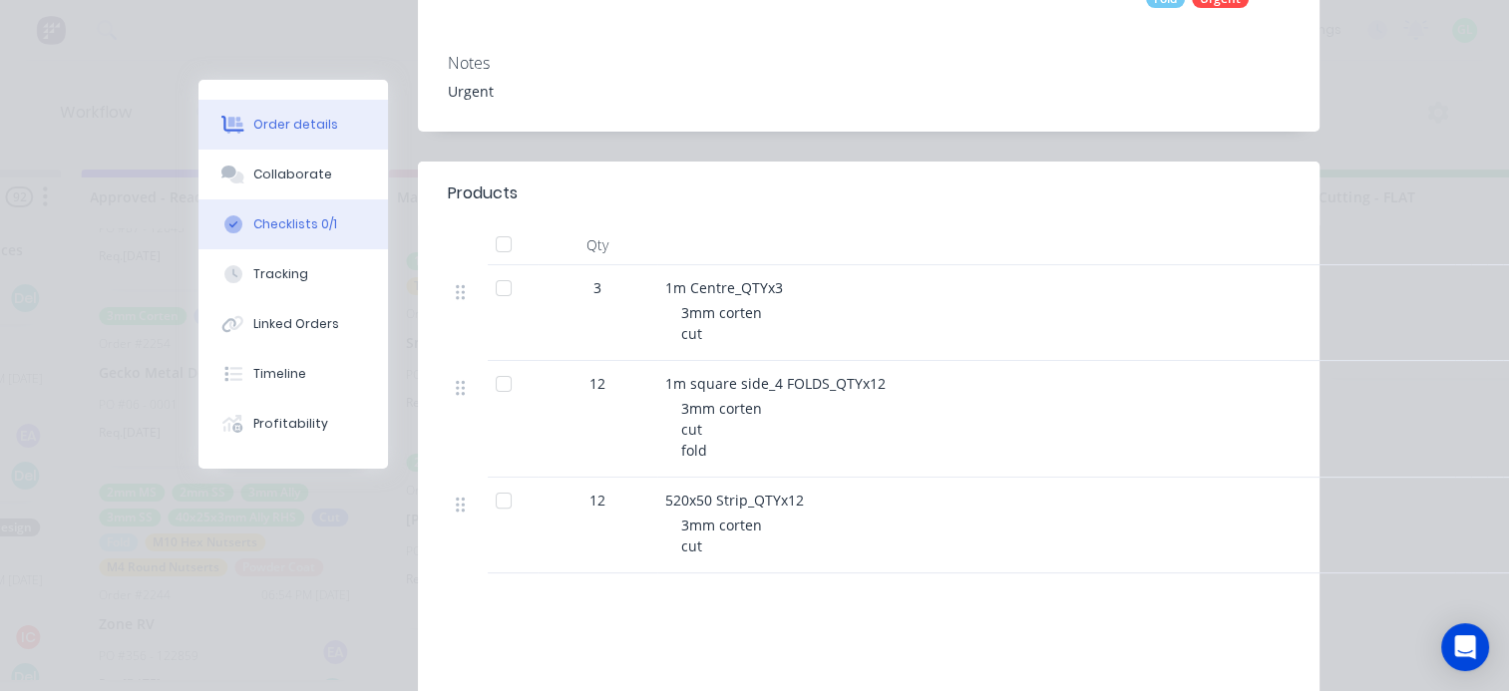
click at [295, 207] on button "Checklists 0/1" at bounding box center [294, 225] width 190 height 50
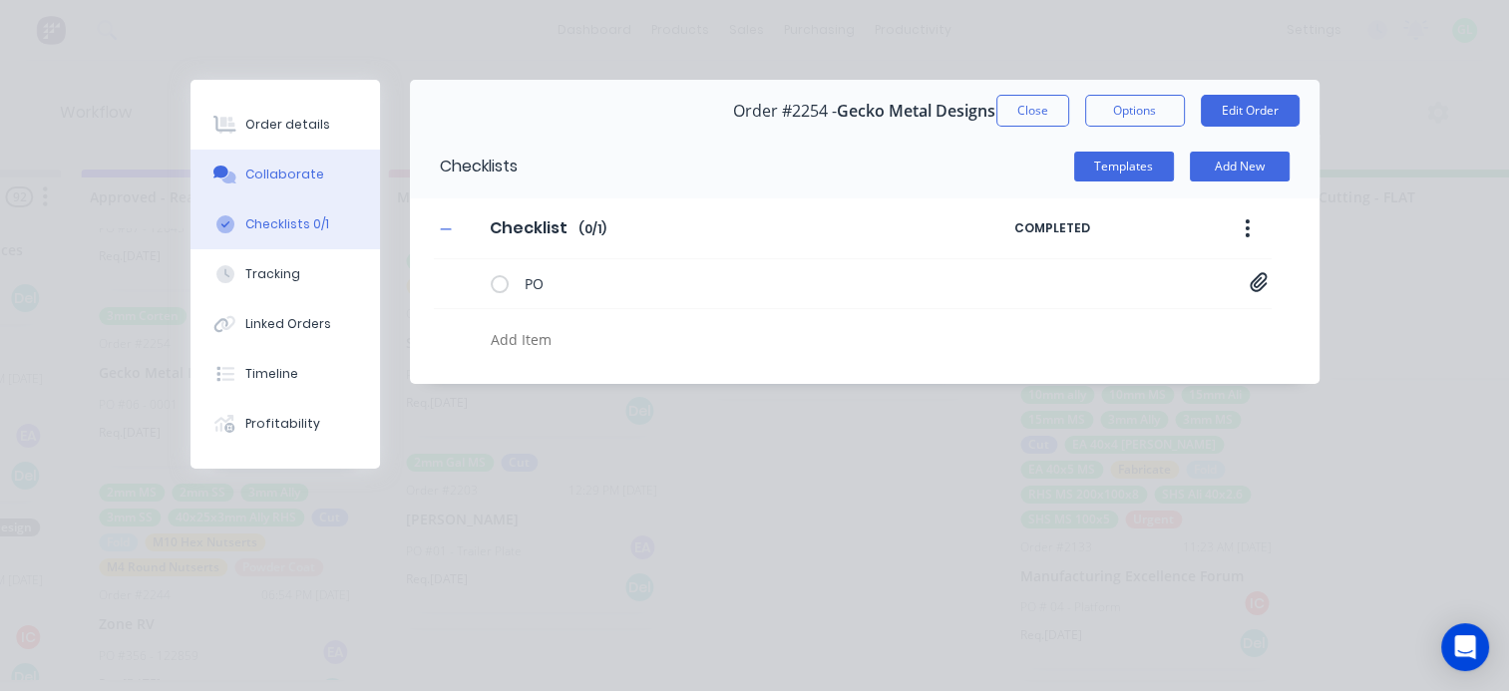
click at [295, 177] on div "Collaborate" at bounding box center [284, 175] width 79 height 18
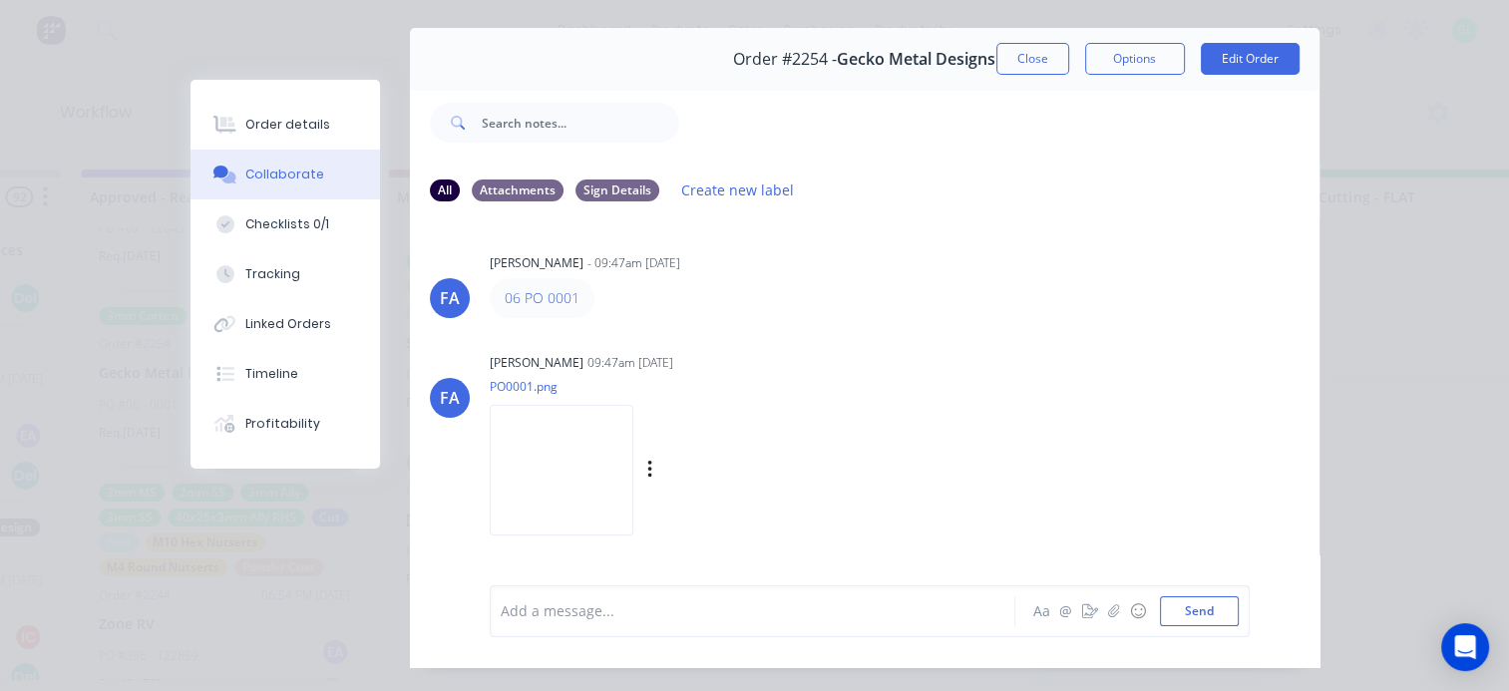
scroll to position [100, 0]
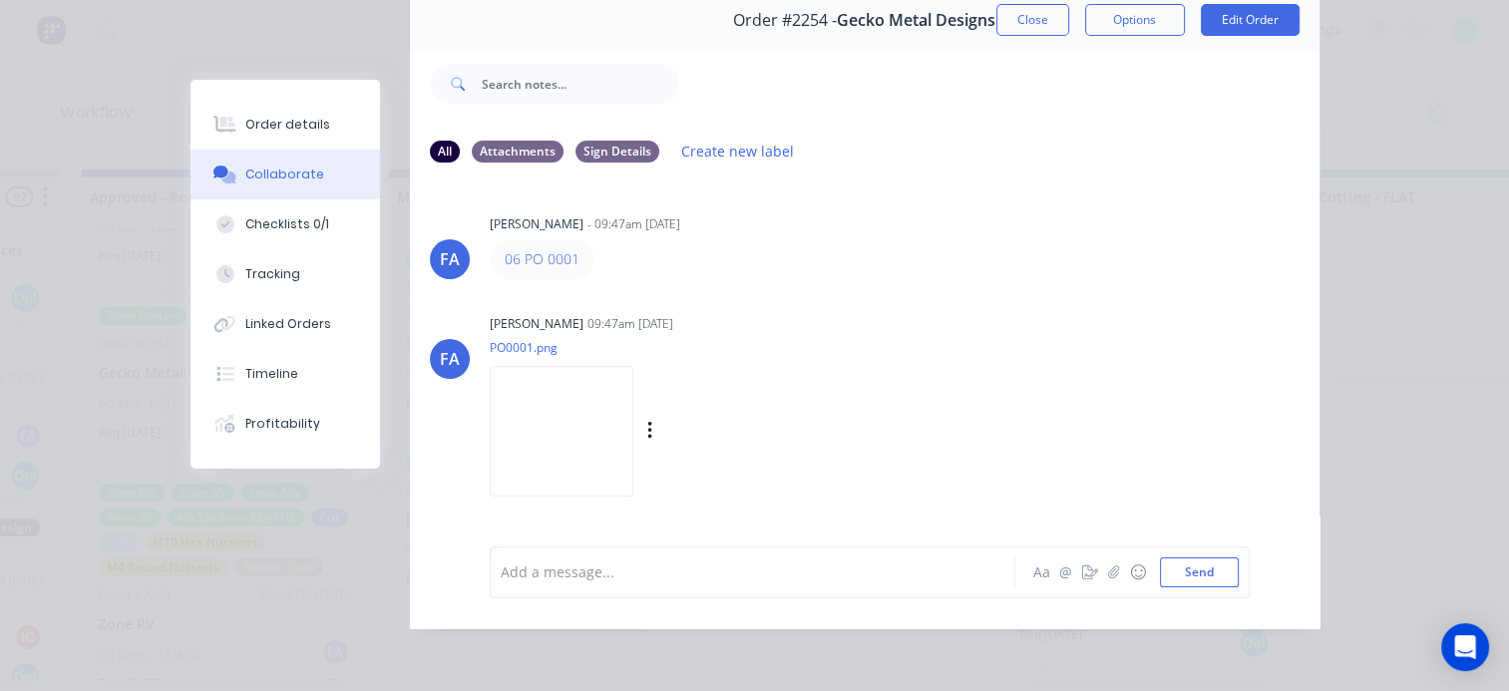
click at [633, 419] on img at bounding box center [562, 431] width 144 height 131
